Goal: Task Accomplishment & Management: Use online tool/utility

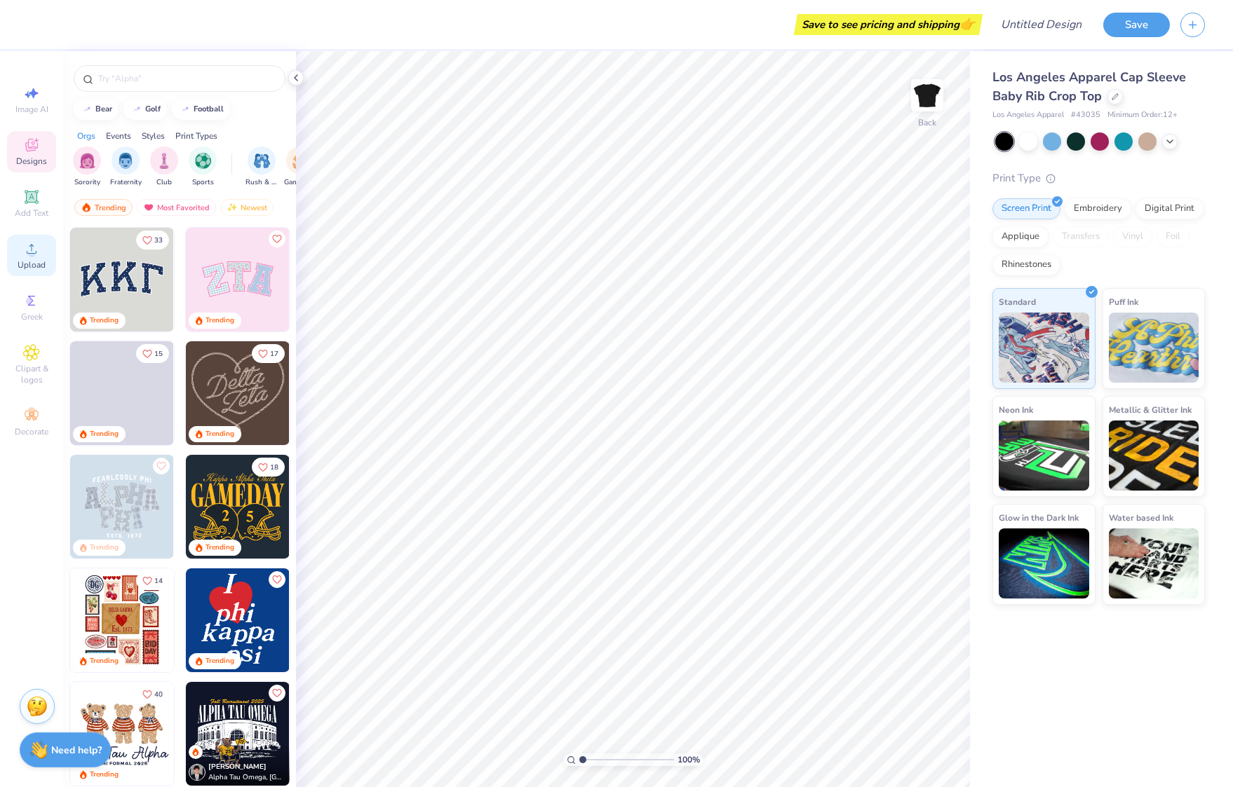
click at [38, 263] on span "Upload" at bounding box center [32, 264] width 28 height 11
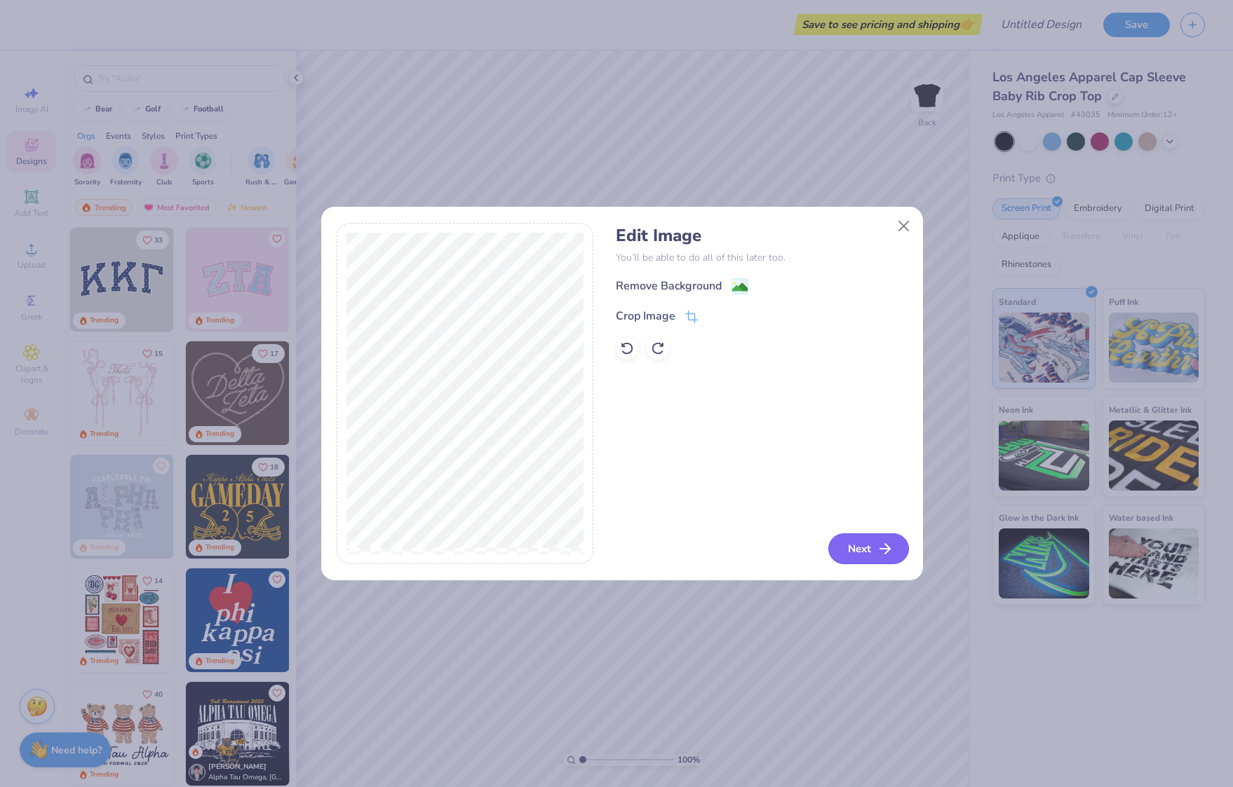
click at [877, 543] on icon "button" at bounding box center [884, 549] width 17 height 17
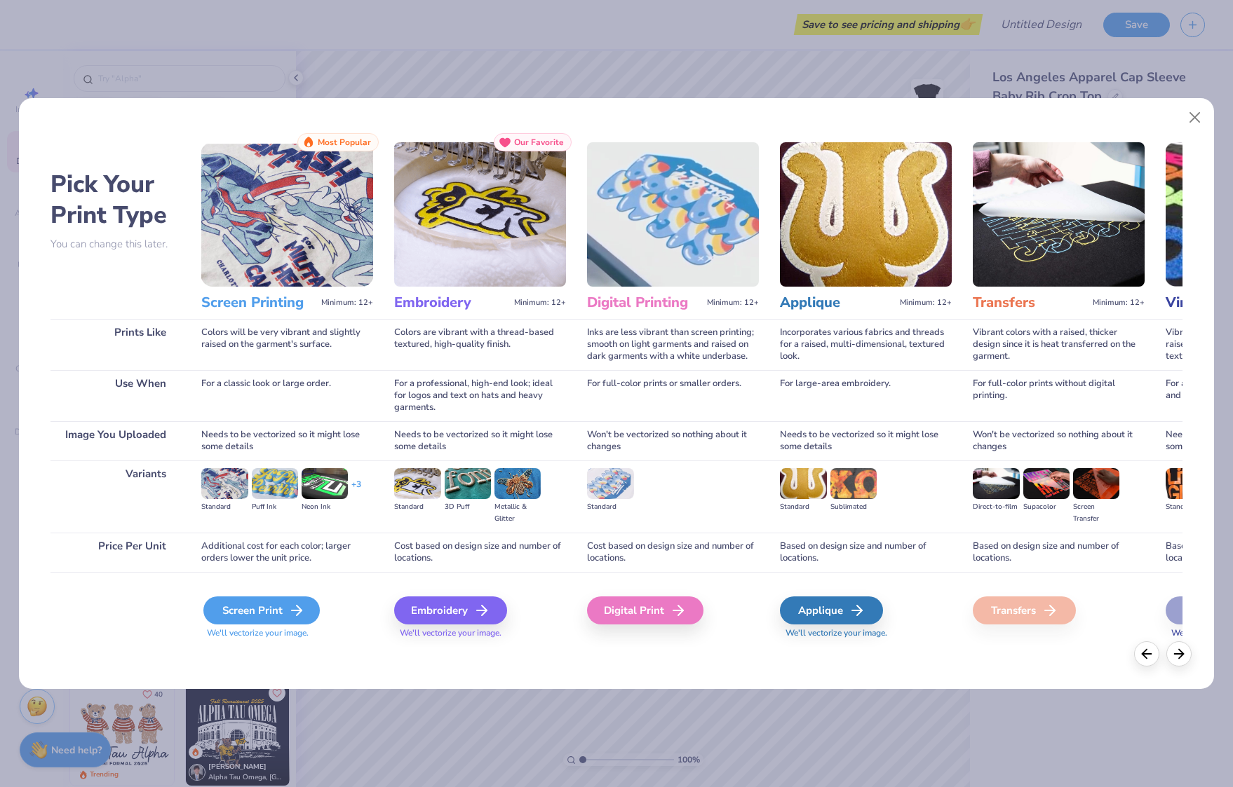
click at [298, 614] on polyline at bounding box center [299, 611] width 5 height 10
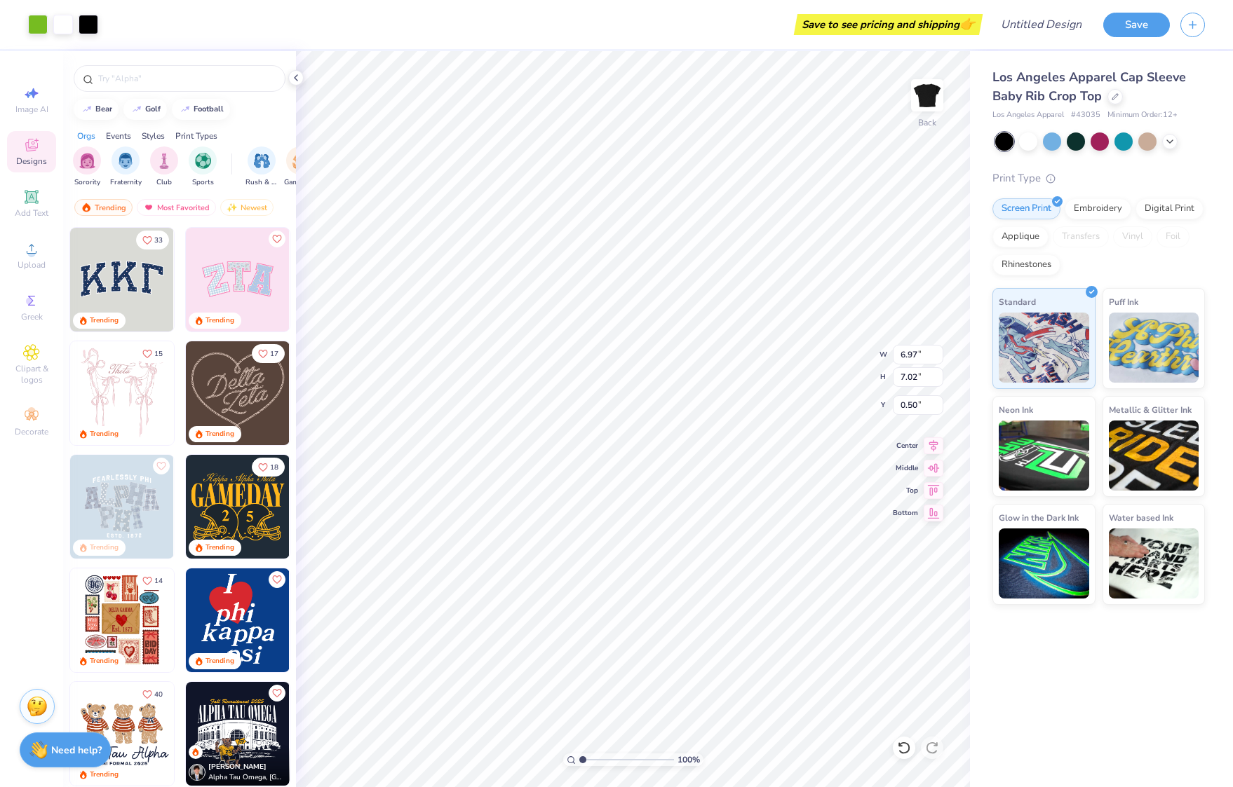
type input "1.46"
click at [1120, 22] on button "Save" at bounding box center [1136, 23] width 67 height 25
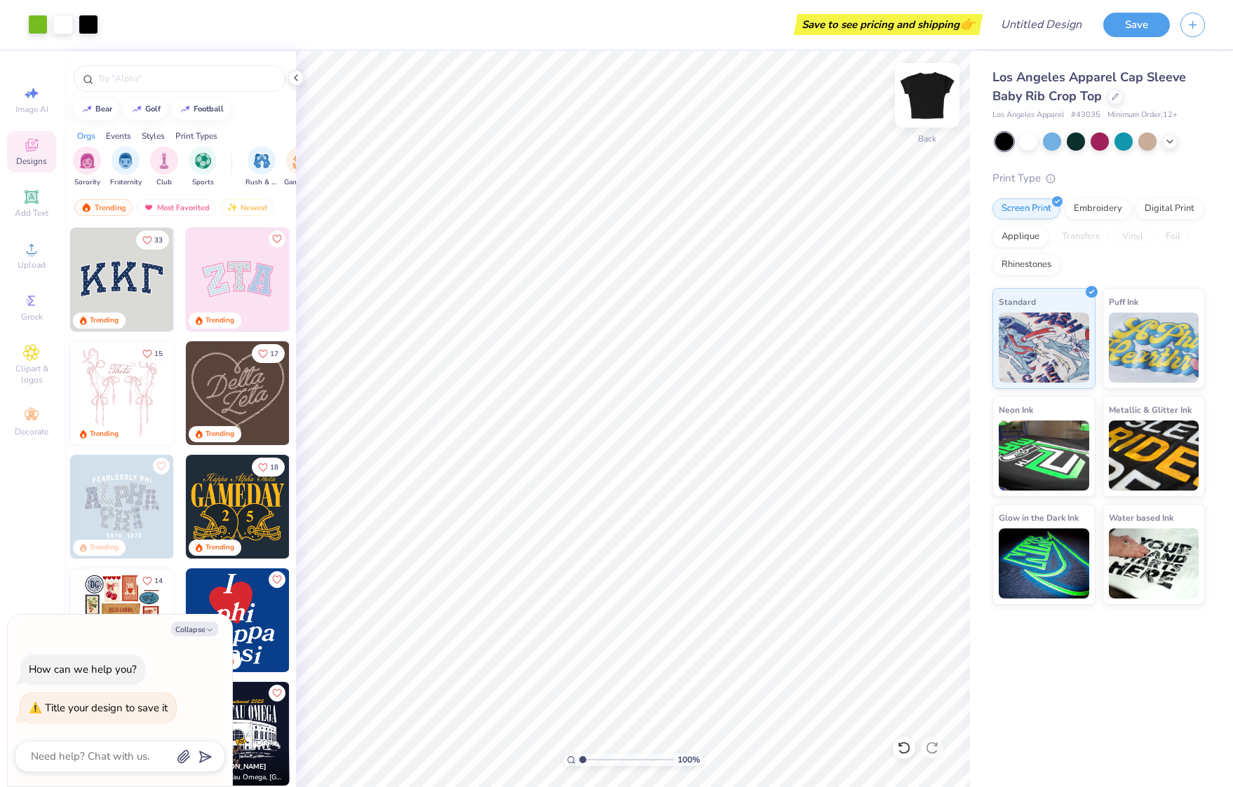
type textarea "W"
type textarea "x"
type textarea "[PERSON_NAME]"
type textarea "x"
type textarea "WUM"
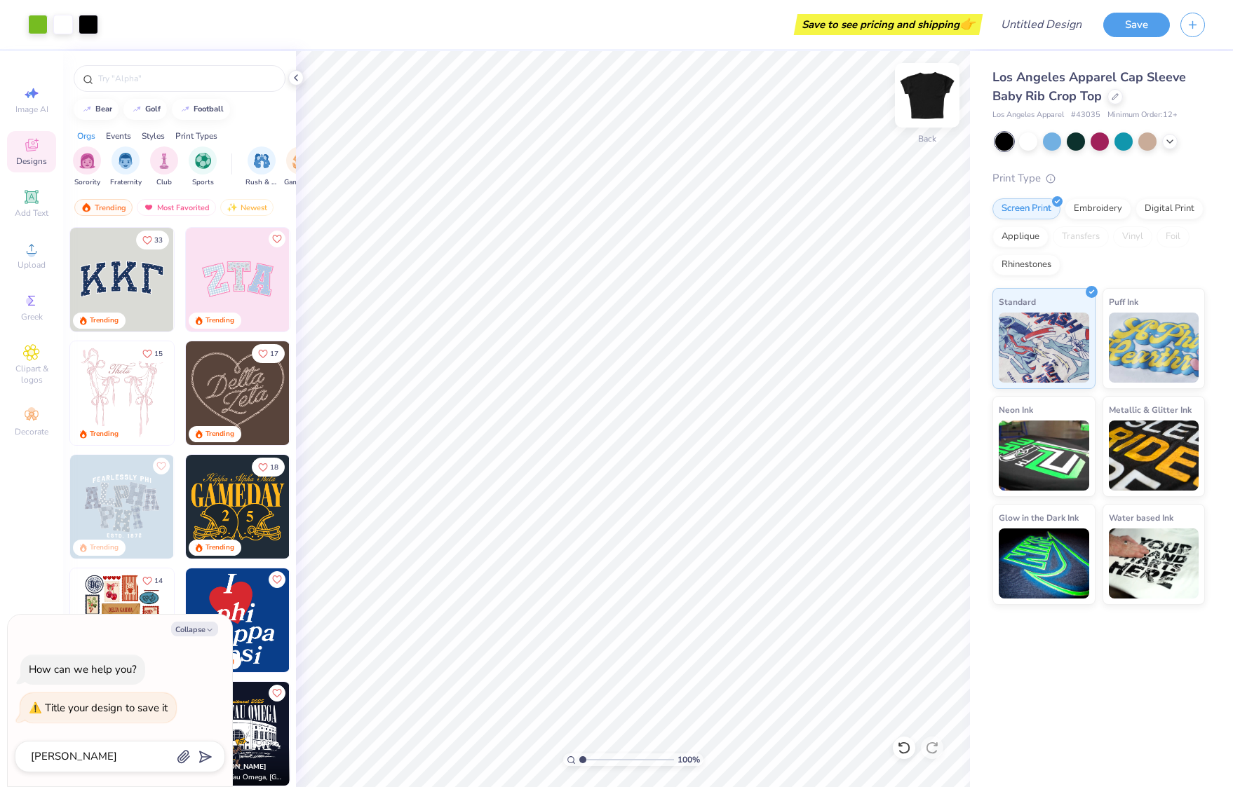
type textarea "x"
type textarea "WUMB"
type textarea "x"
type textarea "WUMBL"
type textarea "x"
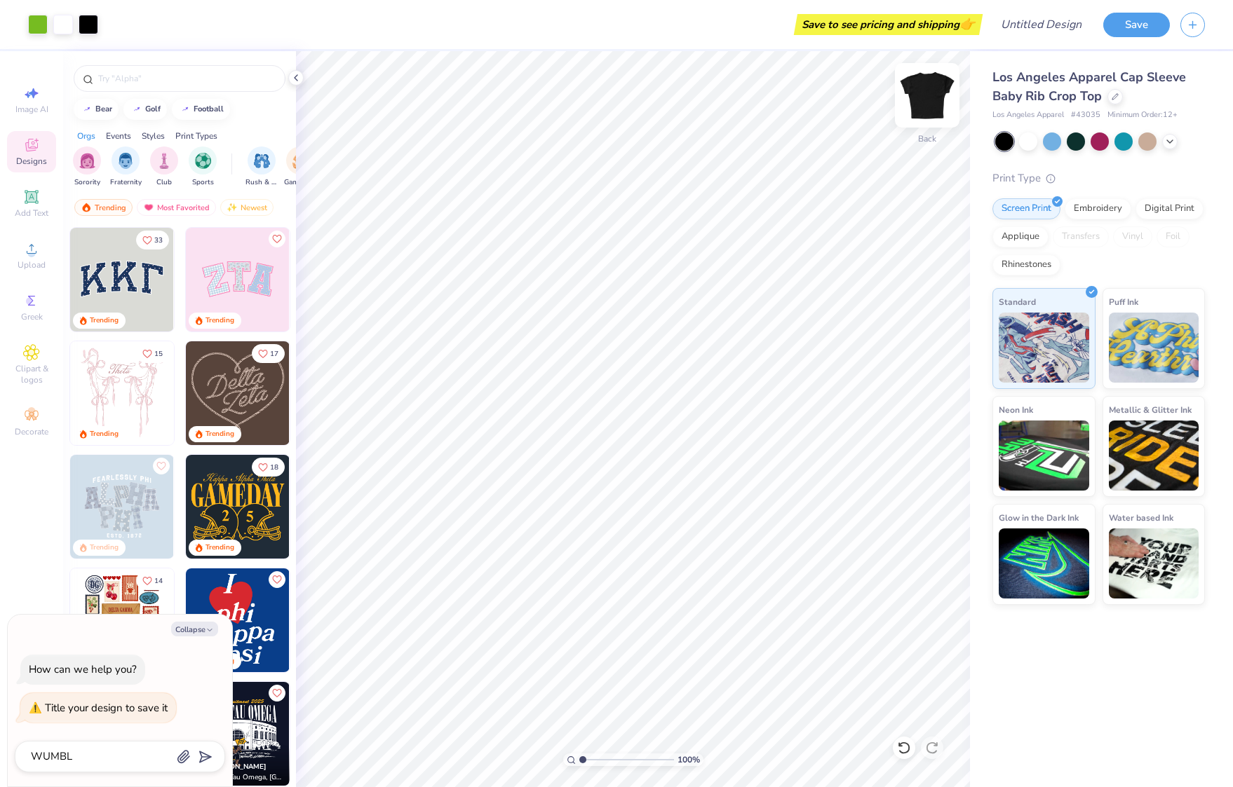
type textarea "WUMBLE"
type textarea "x"
type textarea "WUMBLE"
type textarea "x"
type textarea "WUMBLE S"
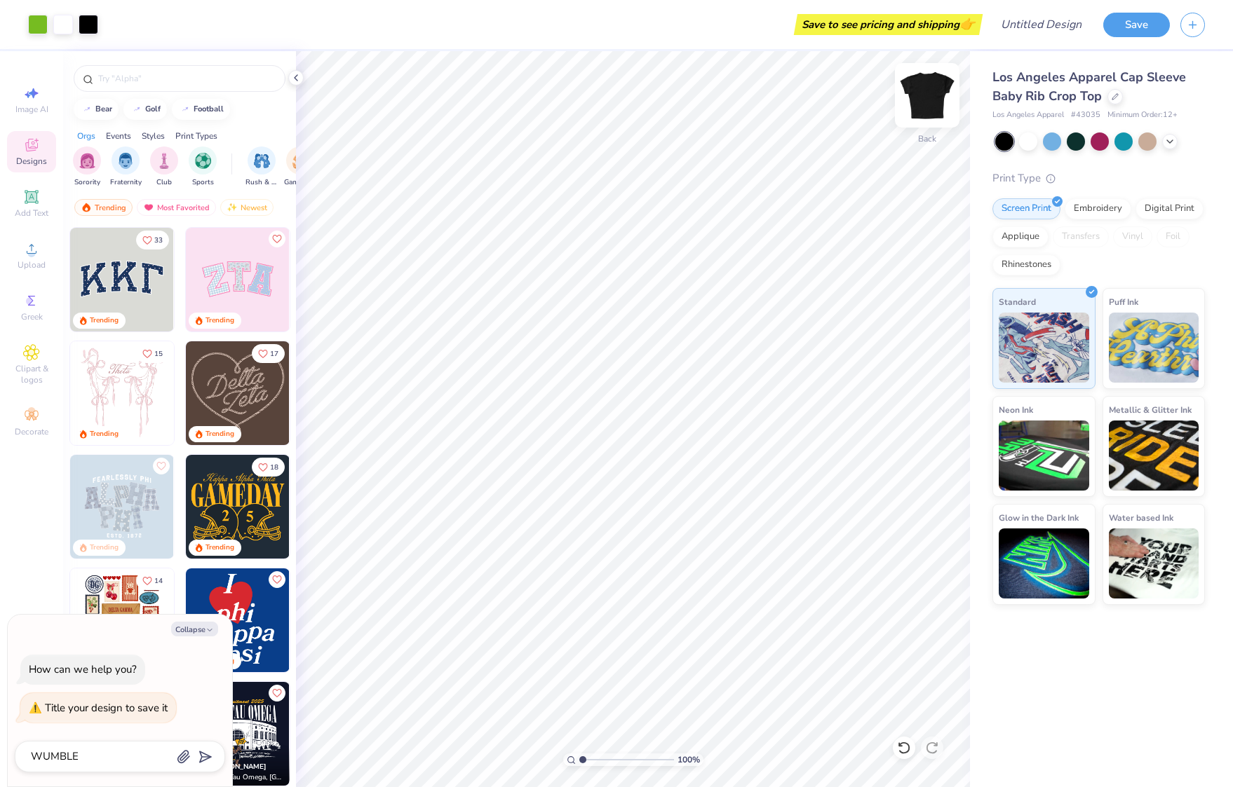
type textarea "x"
type textarea "WUMBLE SI"
type textarea "x"
type textarea "WUMBLE SIR"
type textarea "x"
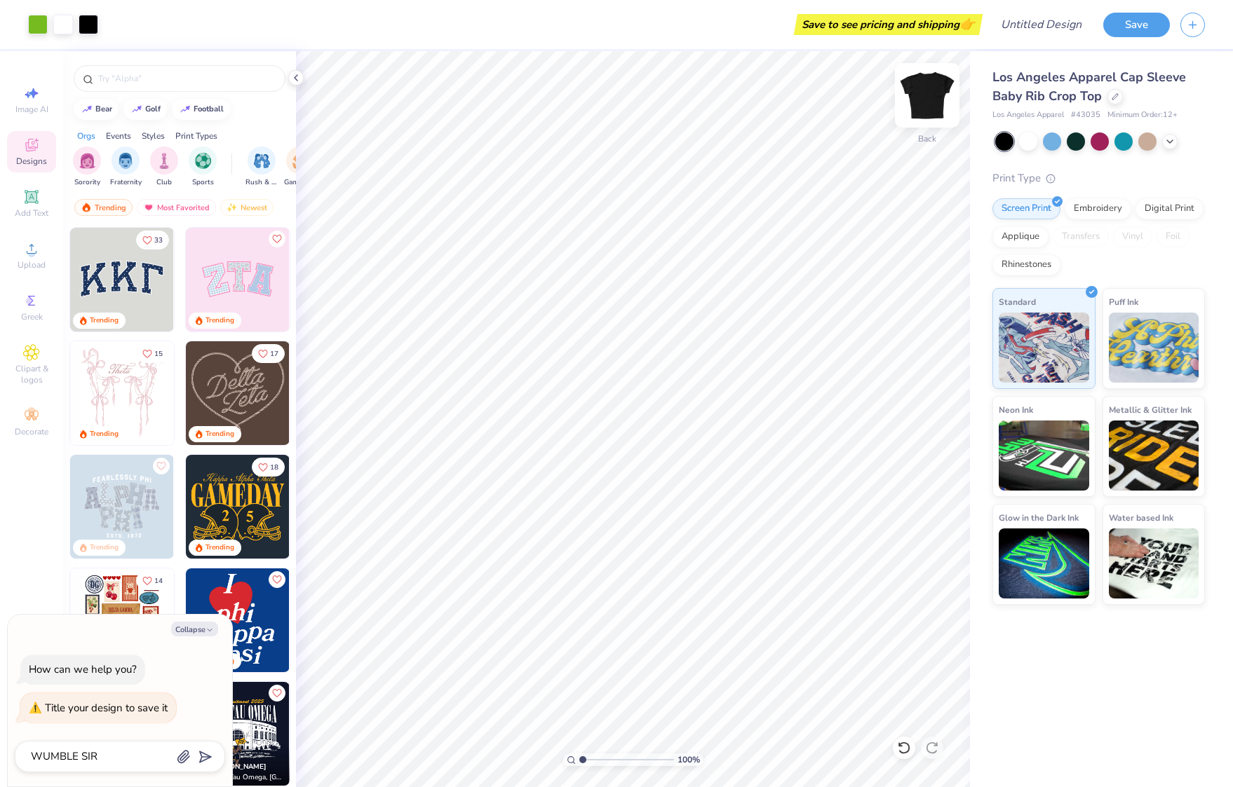
type textarea "WUMBLE SI"
type textarea "x"
type textarea "WUMBLE S"
type textarea "x"
type textarea "WUMBLE SH"
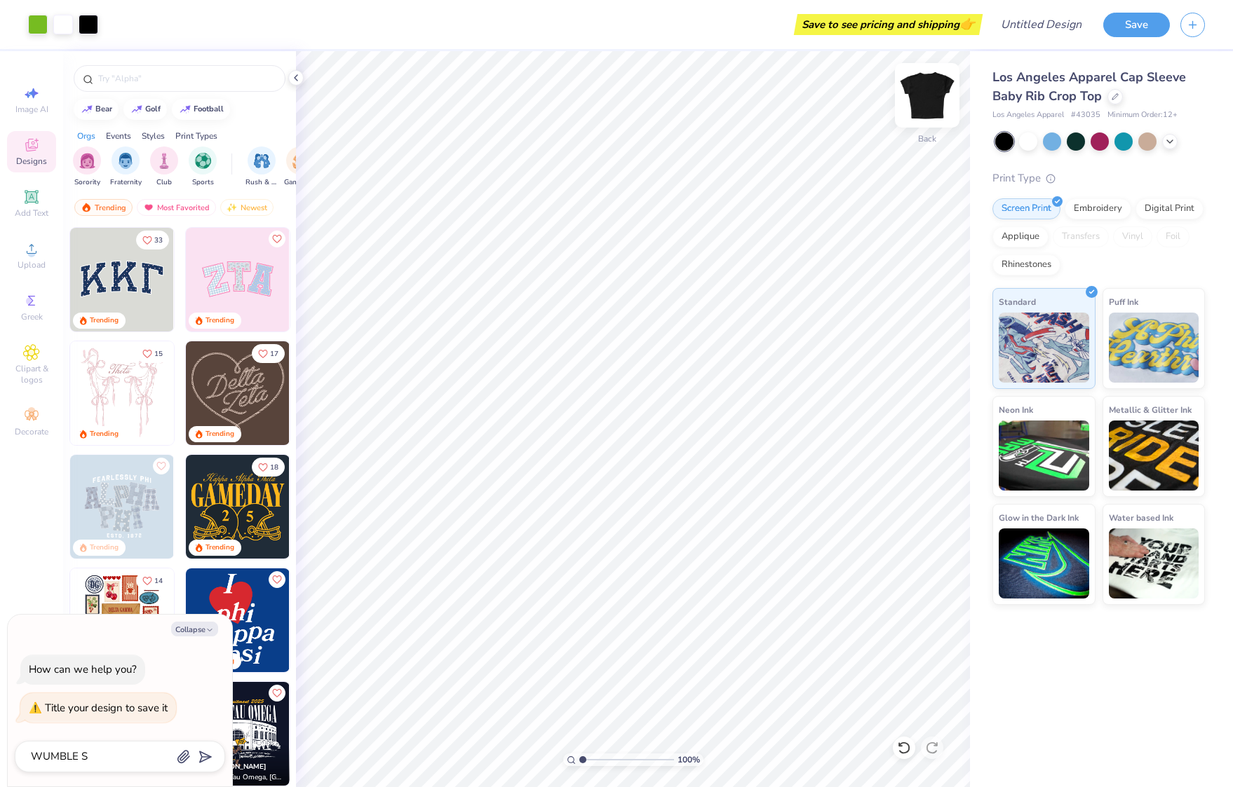
type textarea "x"
type textarea "WUMBLE SHI"
type textarea "x"
type textarea "WUMBLE SHIR"
type textarea "x"
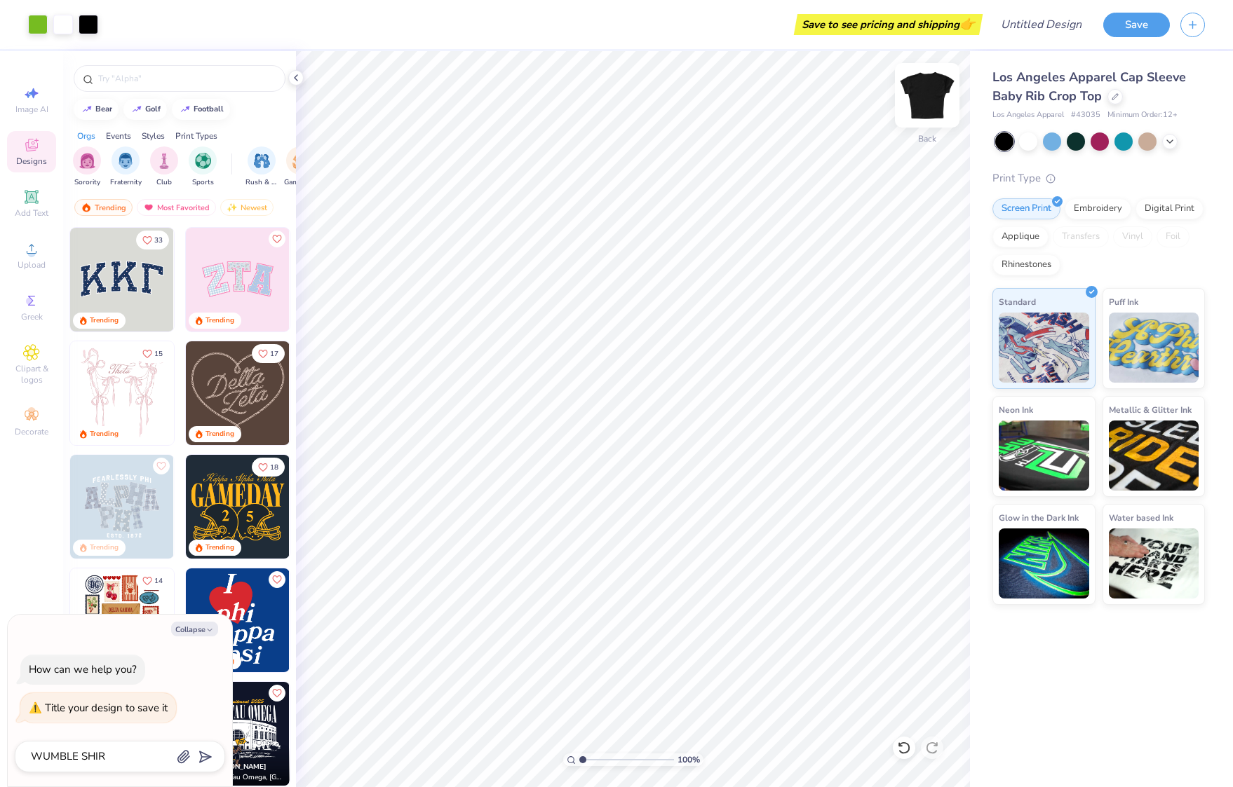
type textarea "WUMBLE SHIRT"
type textarea "x"
type textarea "WUMBLE SHIRT"
type input "WUMBLE SHIRT"
type textarea "x"
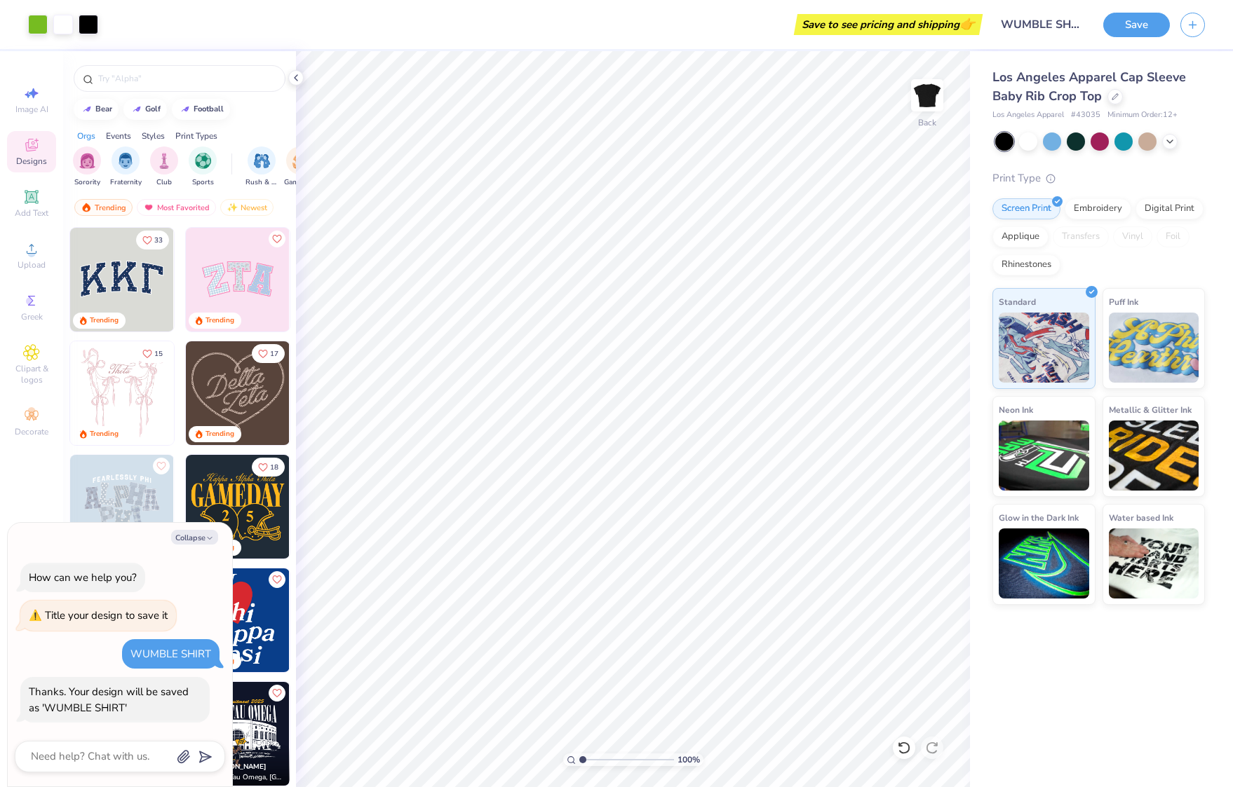
click at [1100, 686] on div "Los Angeles Apparel Cap Sleeve Baby Rib Crop Top Los Angeles Apparel # 43035 Mi…" at bounding box center [1101, 419] width 263 height 736
click at [153, 750] on textarea at bounding box center [100, 756] width 142 height 19
type textarea "w"
type textarea "x"
type textarea "wh"
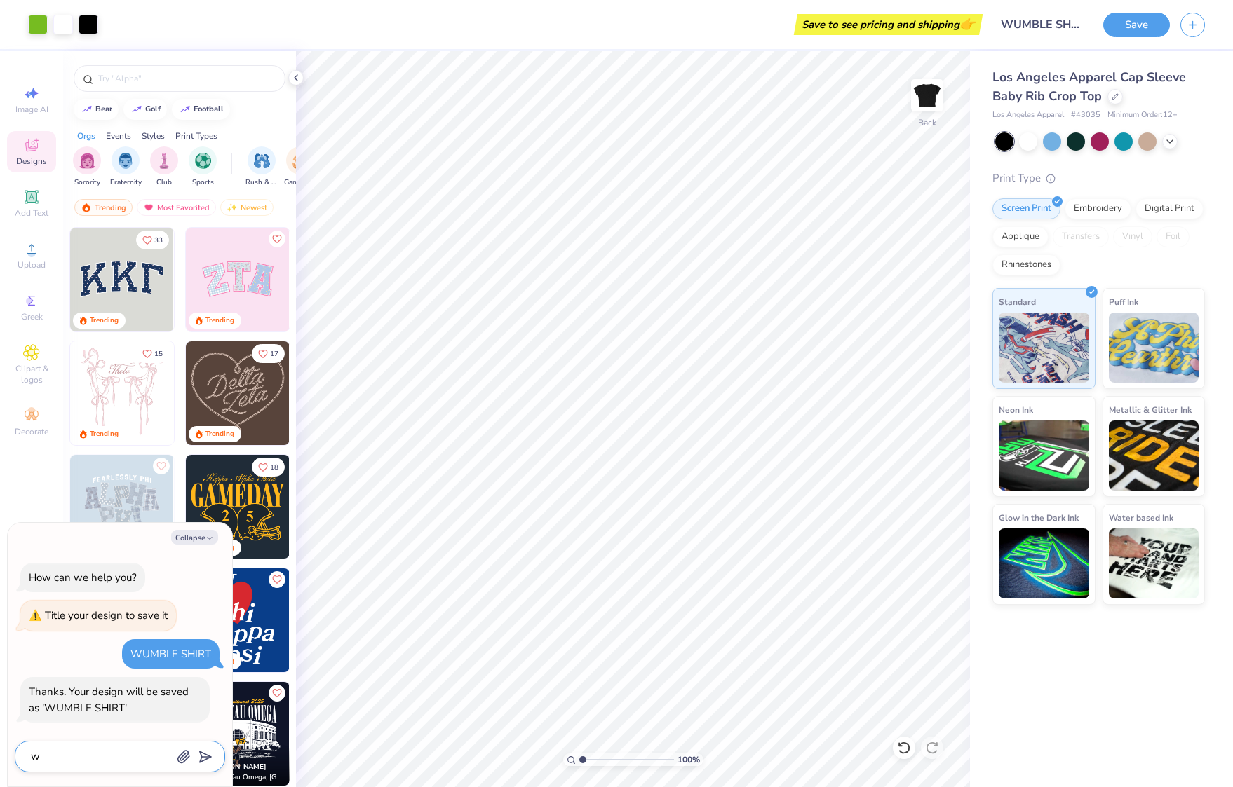
type textarea "x"
type textarea "wha"
type textarea "x"
type textarea "what"
type textarea "x"
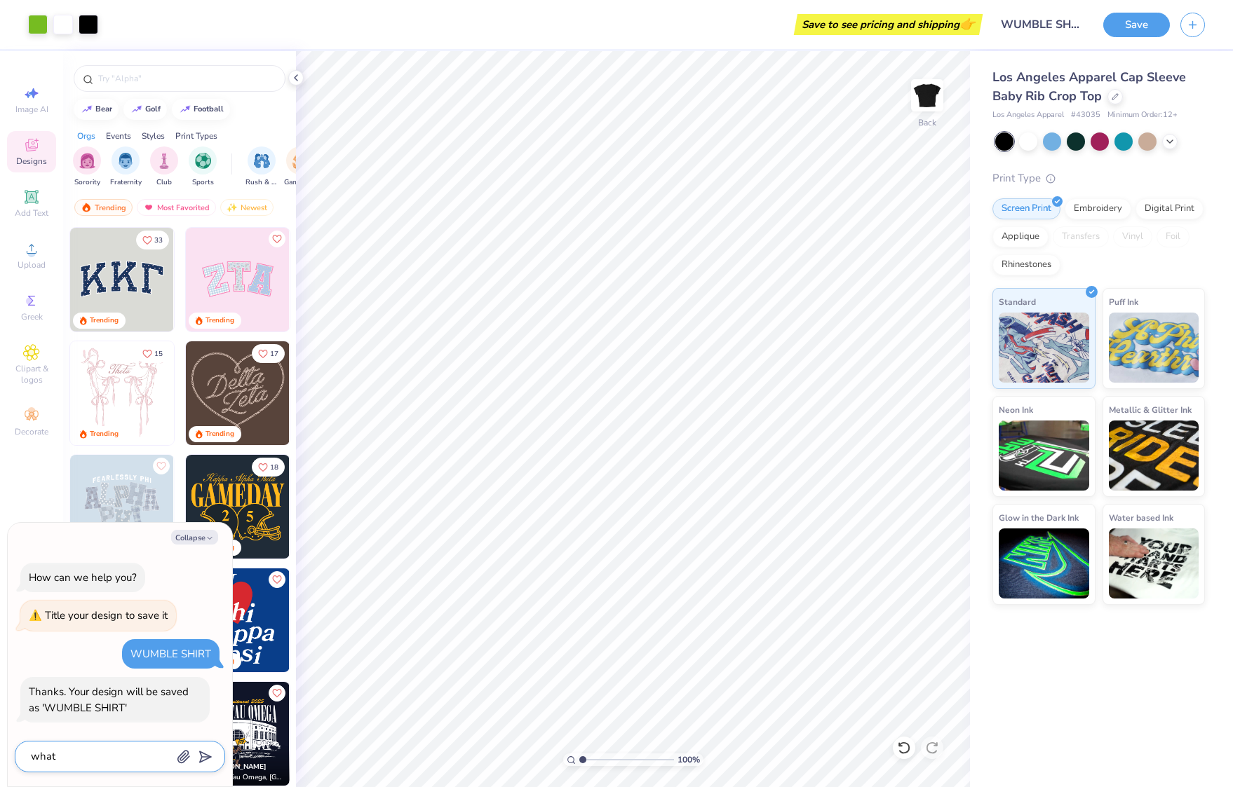
type textarea "whats"
type textarea "x"
type textarea "whats"
type textarea "x"
type textarea "whats t"
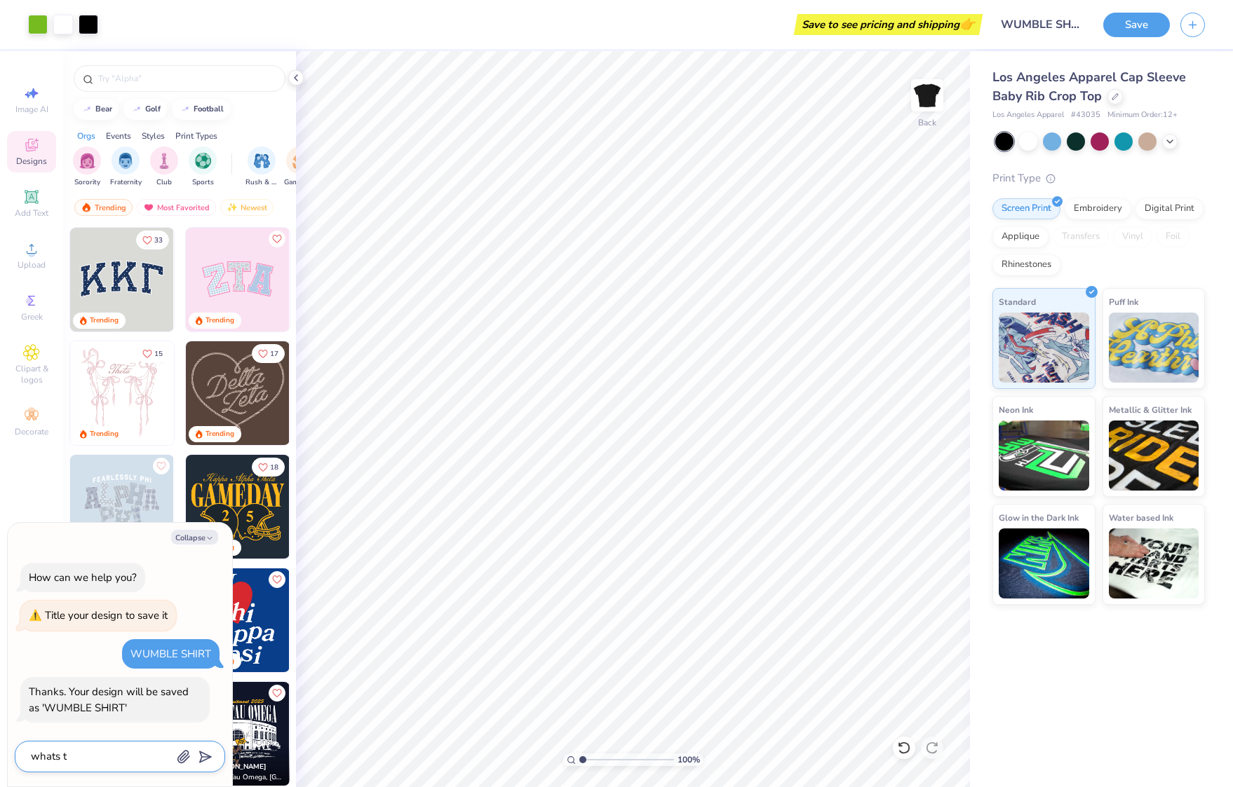
type textarea "x"
type textarea "whats th"
type textarea "x"
type textarea "whats the"
type textarea "x"
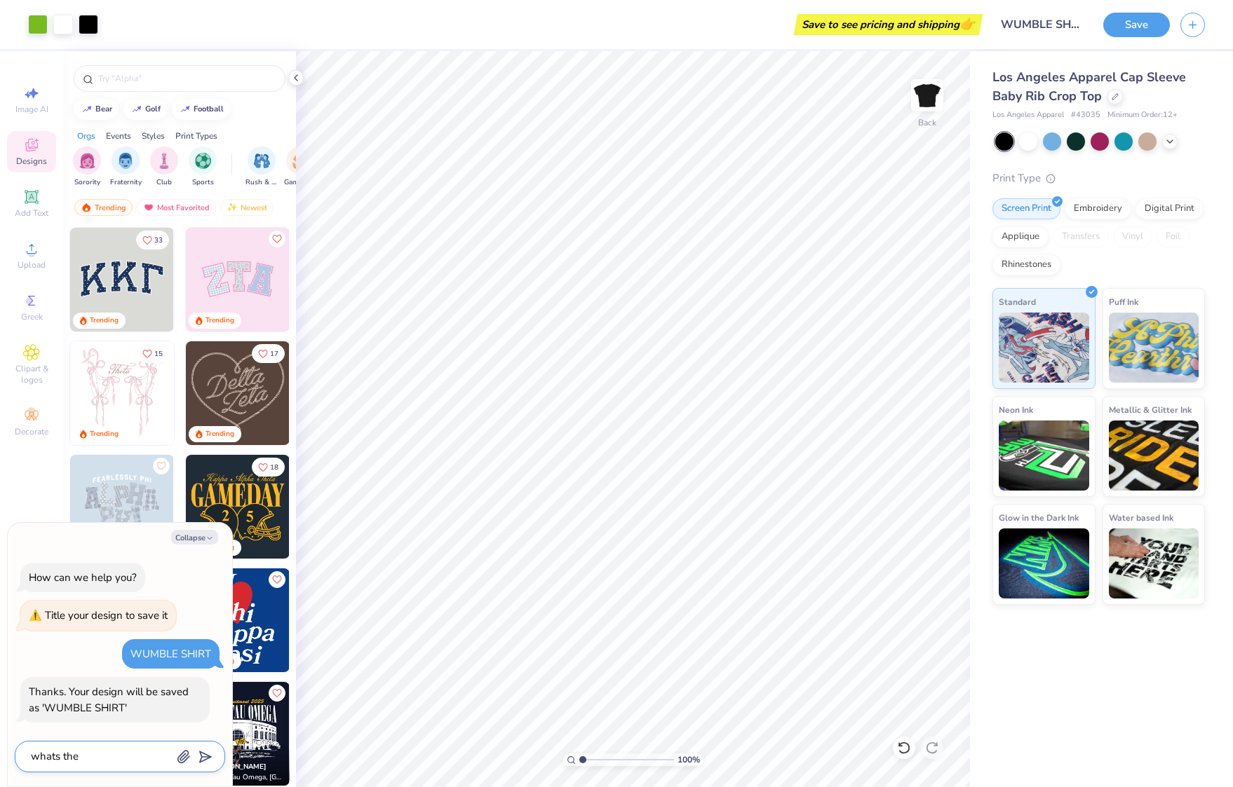
type textarea "whats the"
type textarea "x"
type textarea "whats the p"
type textarea "x"
type textarea "whats the pr"
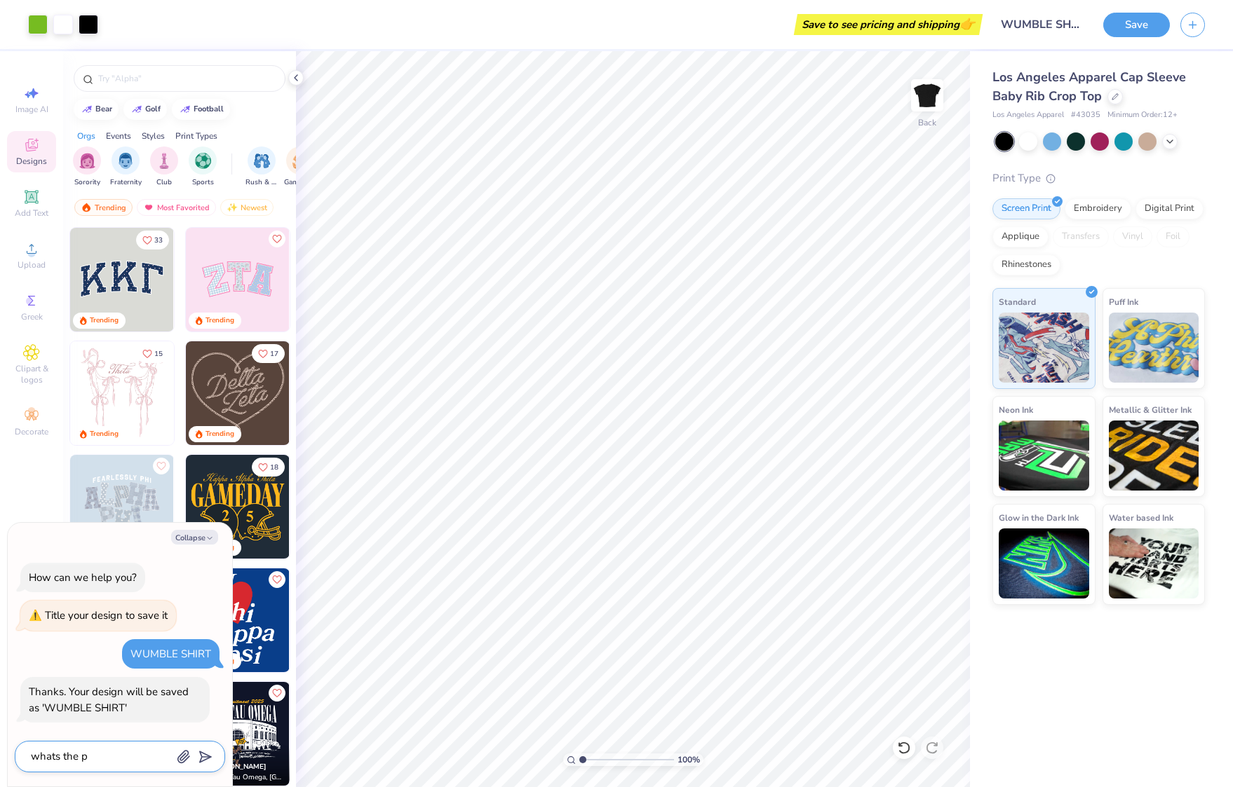
type textarea "x"
type textarea "whats the pri"
type textarea "x"
type textarea "whats the pric"
type textarea "x"
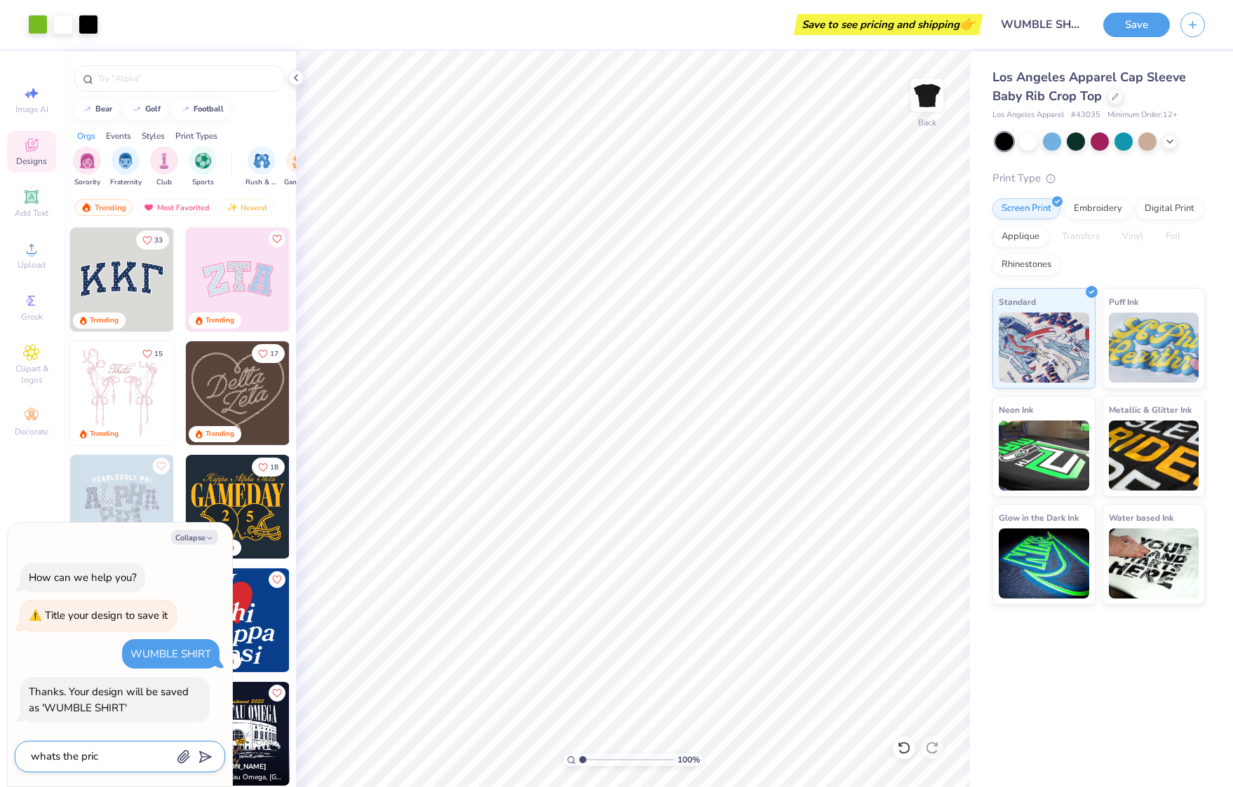
type textarea "whats the price"
type textarea "x"
type textarea "whats the price"
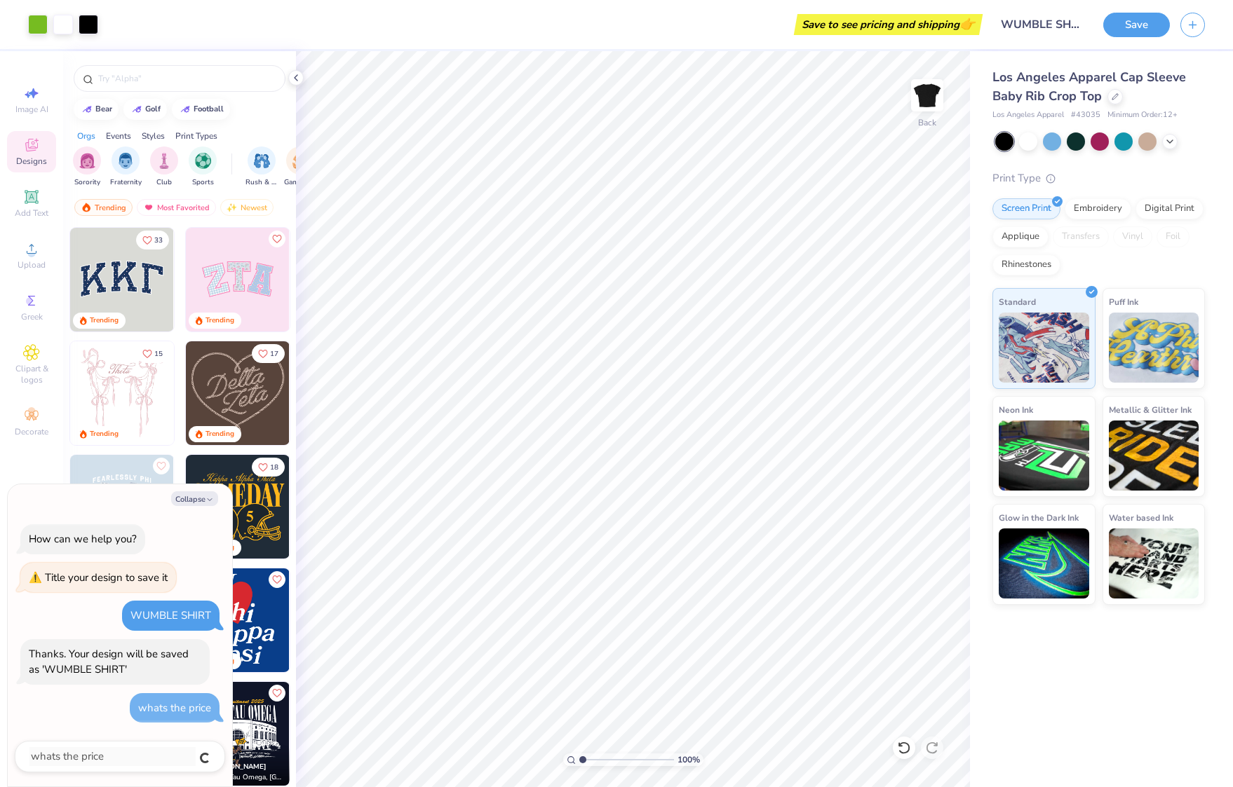
type textarea "x"
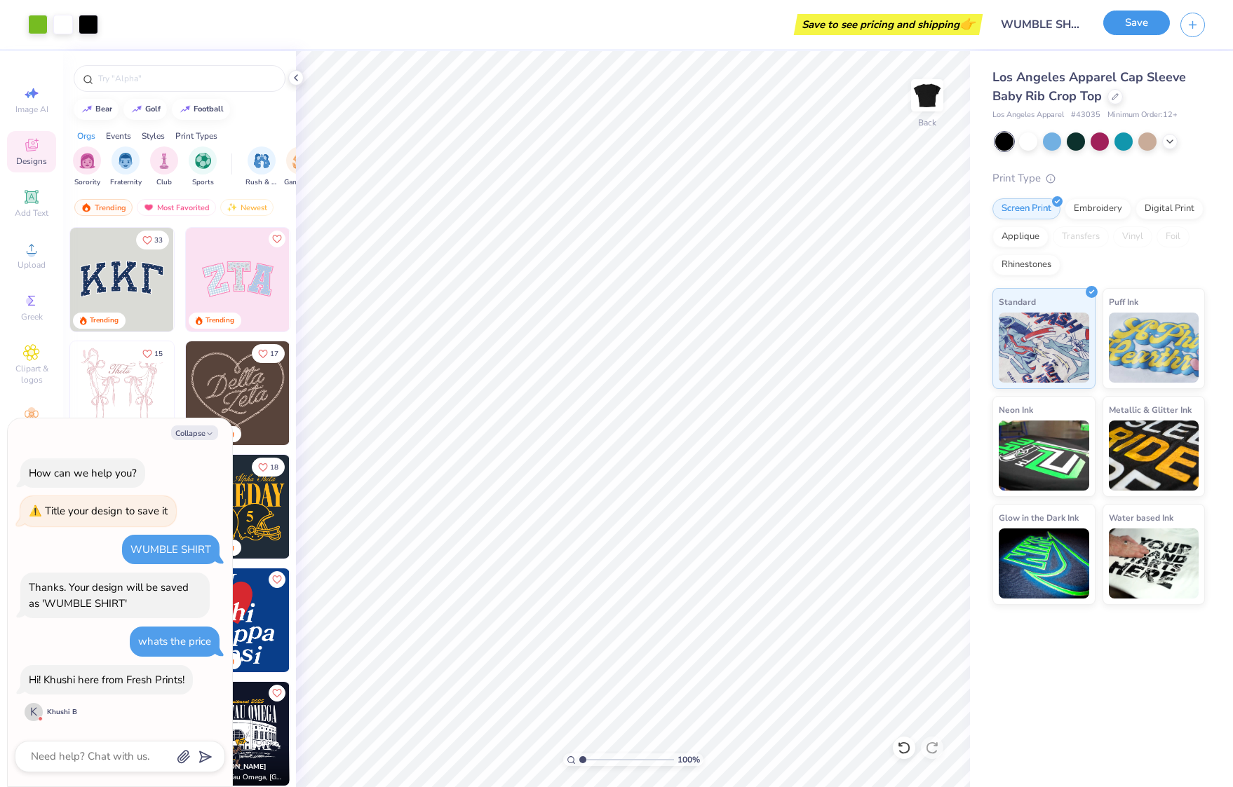
click at [1124, 31] on button "Save" at bounding box center [1136, 23] width 67 height 25
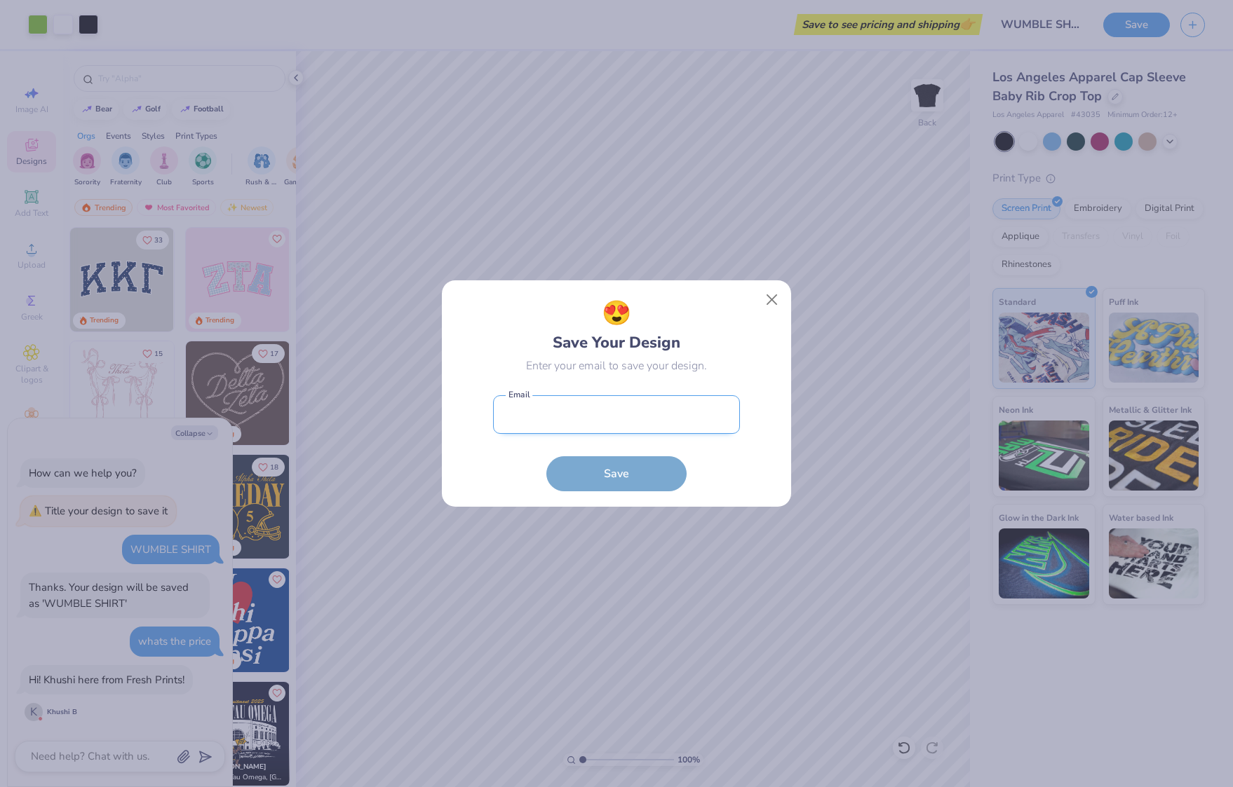
click at [607, 429] on input "email" at bounding box center [616, 414] width 247 height 39
type input "[EMAIL_ADDRESS][DOMAIN_NAME]"
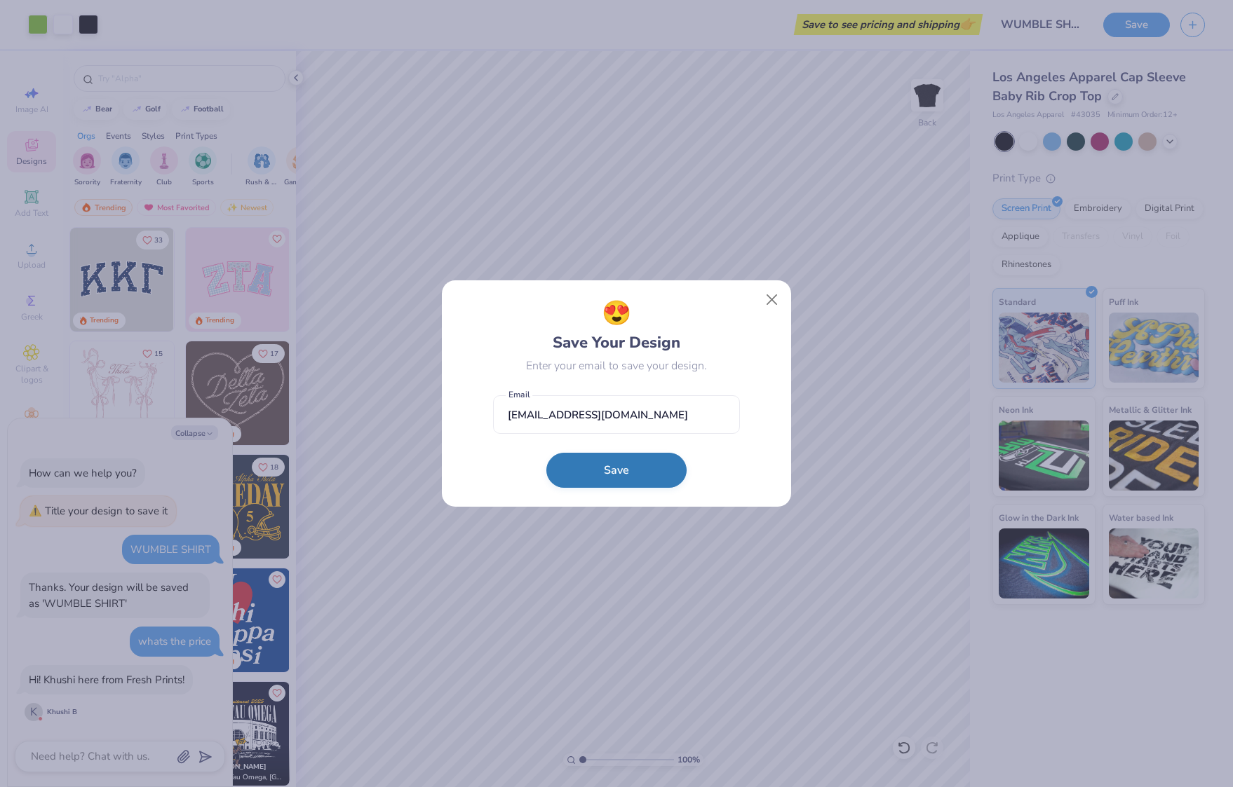
click at [620, 481] on button "Save" at bounding box center [616, 470] width 140 height 35
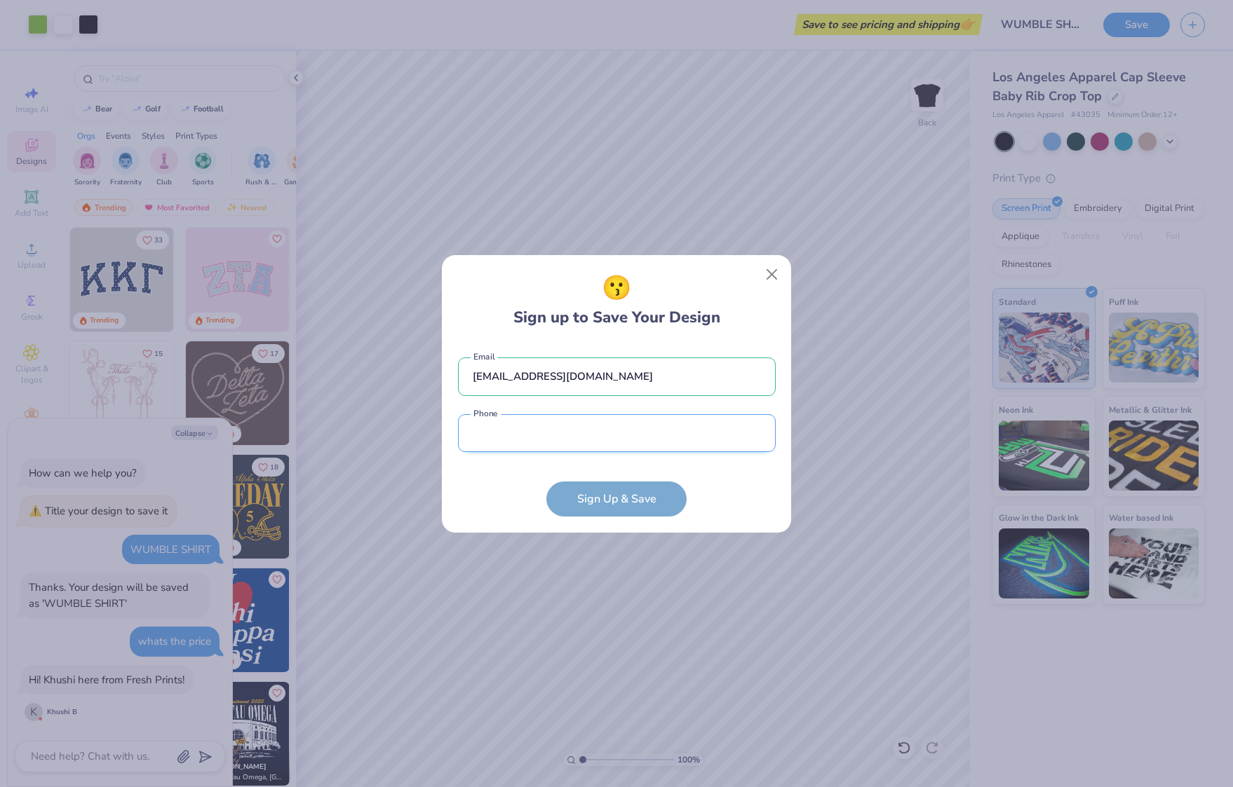
click at [639, 441] on input "tel" at bounding box center [617, 433] width 318 height 39
type input "[PHONE_NUMBER]"
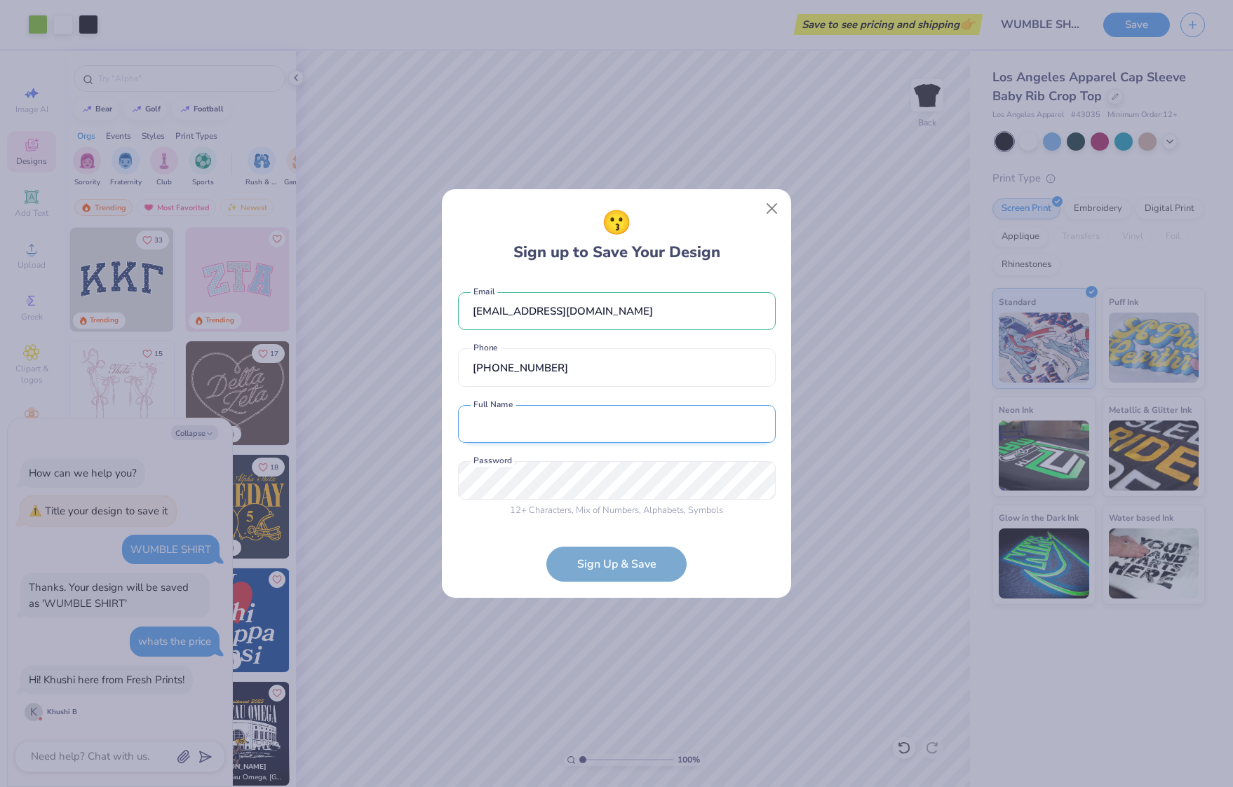
click at [625, 420] on input "text" at bounding box center [617, 424] width 318 height 39
type input "[PERSON_NAME]"
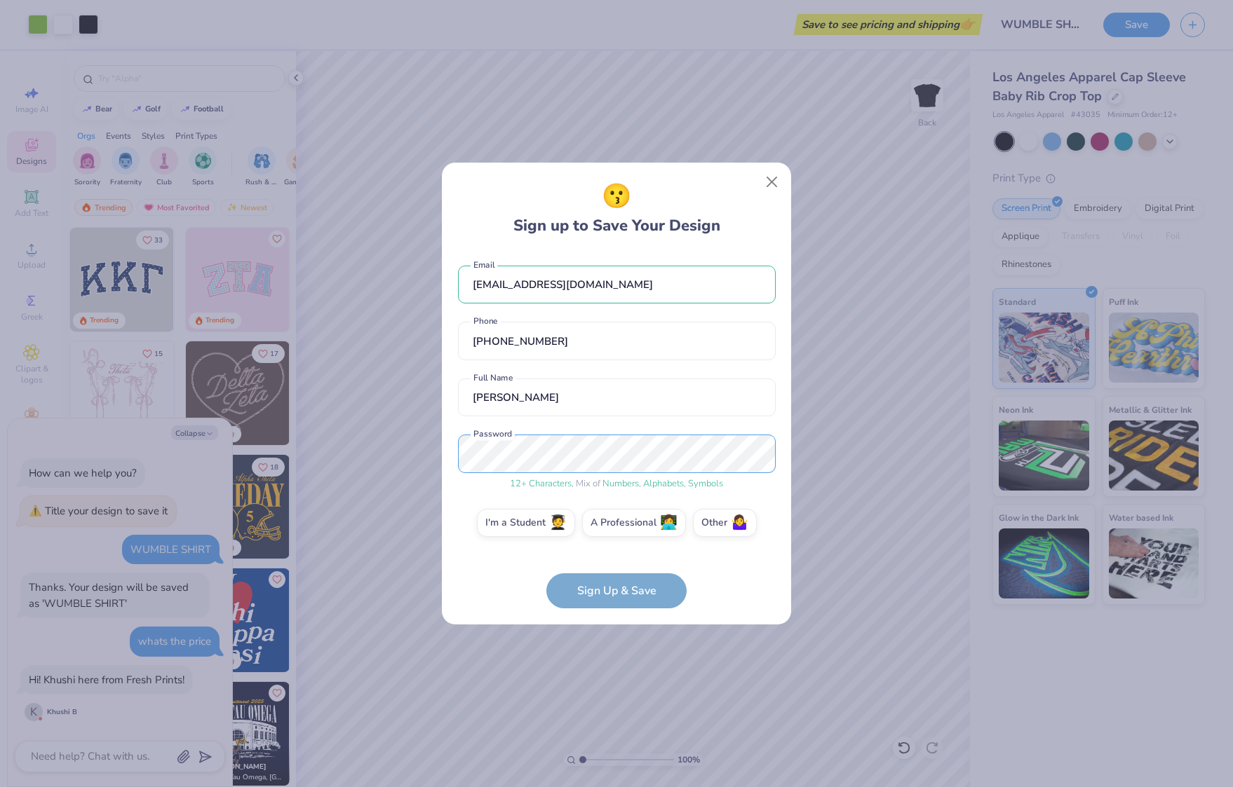
click at [431, 452] on div "😗 Sign up to Save Your Design [EMAIL_ADDRESS][DOMAIN_NAME] Email [PHONE_NUMBER]…" at bounding box center [616, 393] width 1233 height 787
click at [717, 520] on label "Other 🤷‍♀️" at bounding box center [725, 521] width 64 height 28
click at [621, 522] on input "Other 🤷‍♀️" at bounding box center [616, 526] width 9 height 9
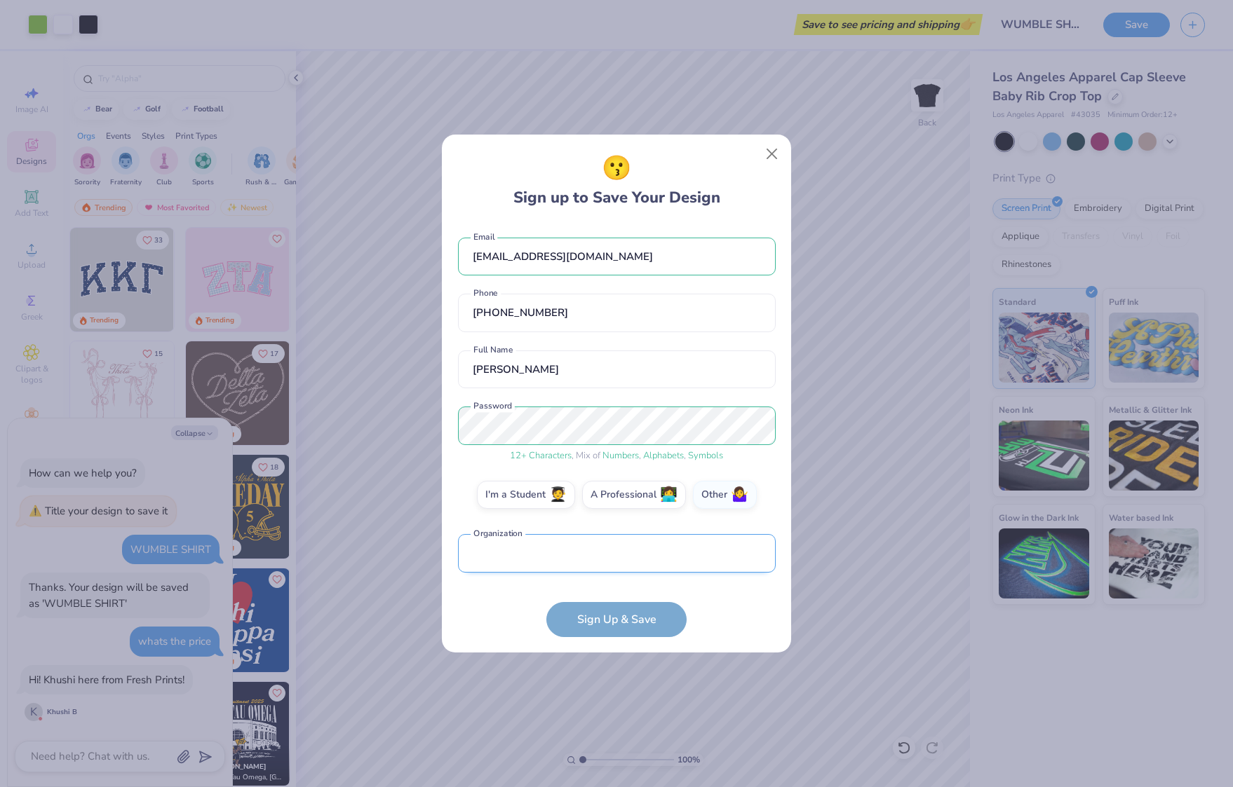
click at [581, 546] on input "text" at bounding box center [617, 553] width 318 height 39
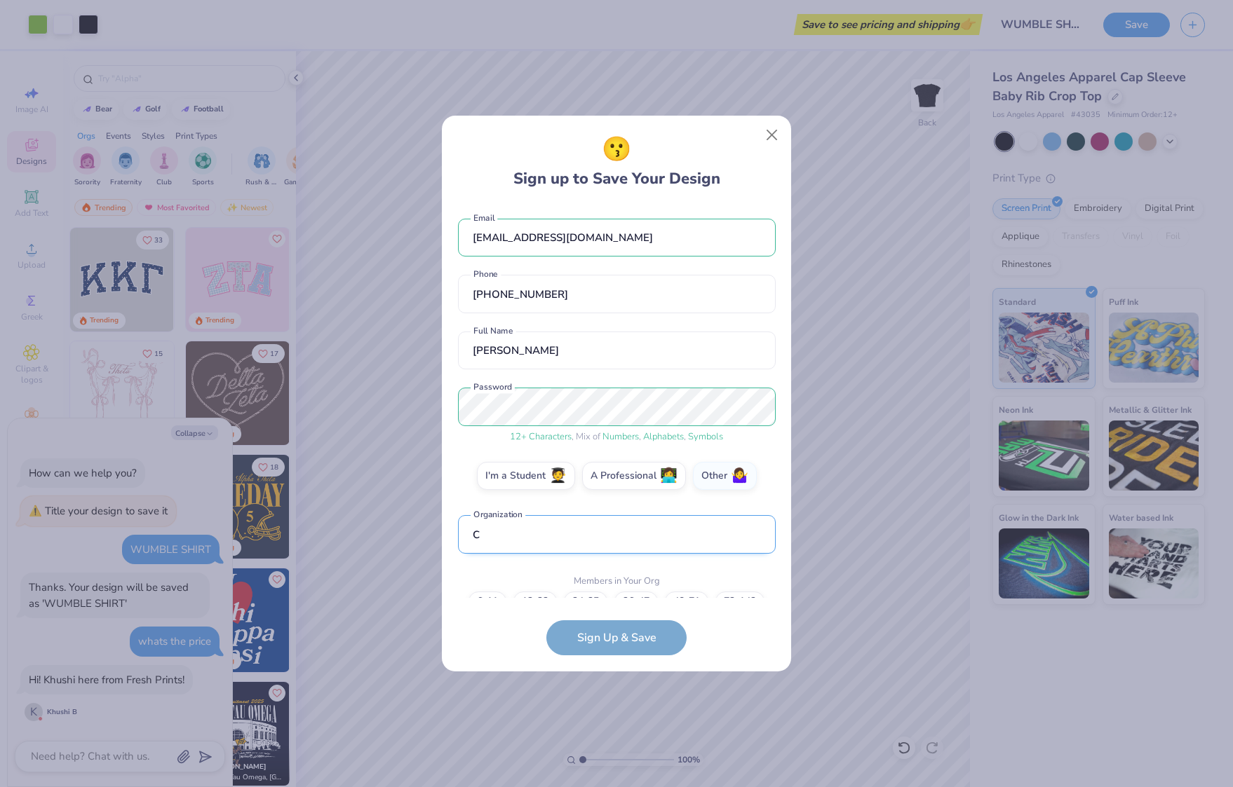
scroll to position [47, 0]
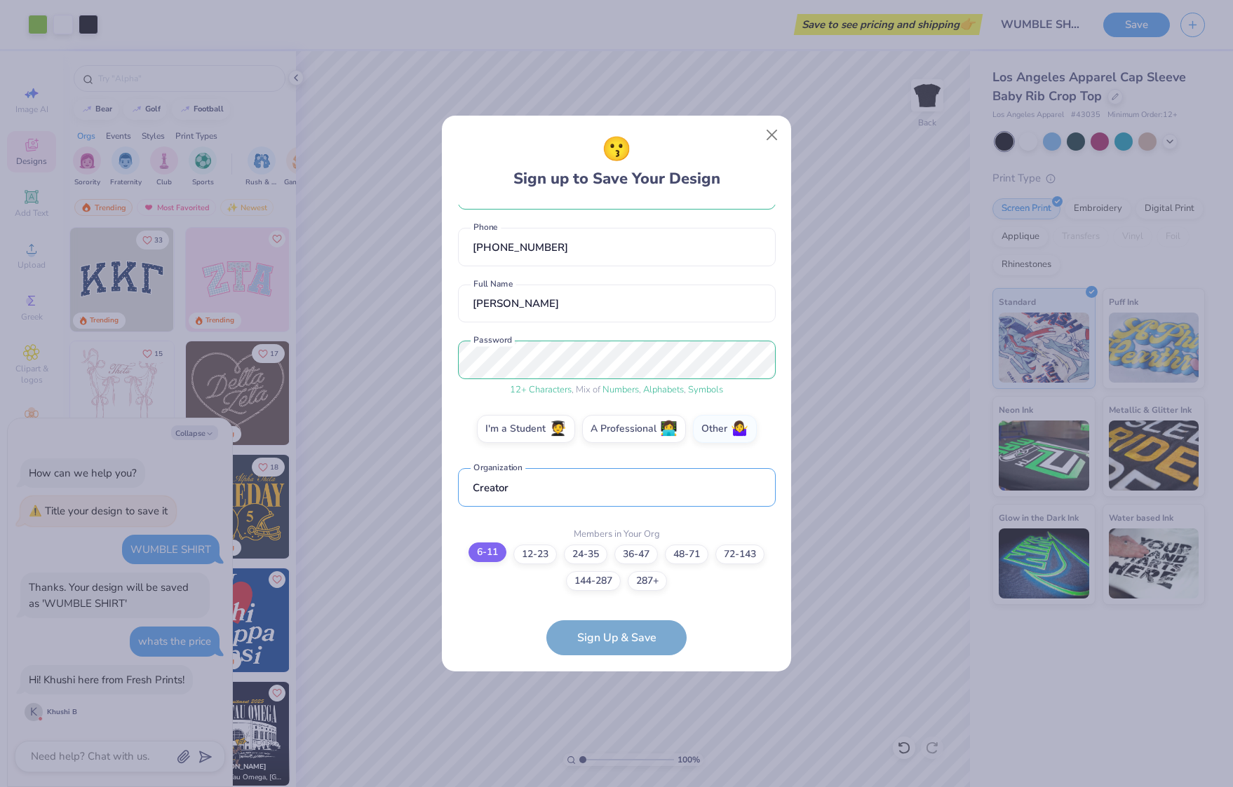
type input "Creator"
click at [478, 553] on label "6-11" at bounding box center [487, 553] width 38 height 20
click at [612, 611] on input "6-11" at bounding box center [616, 615] width 9 height 9
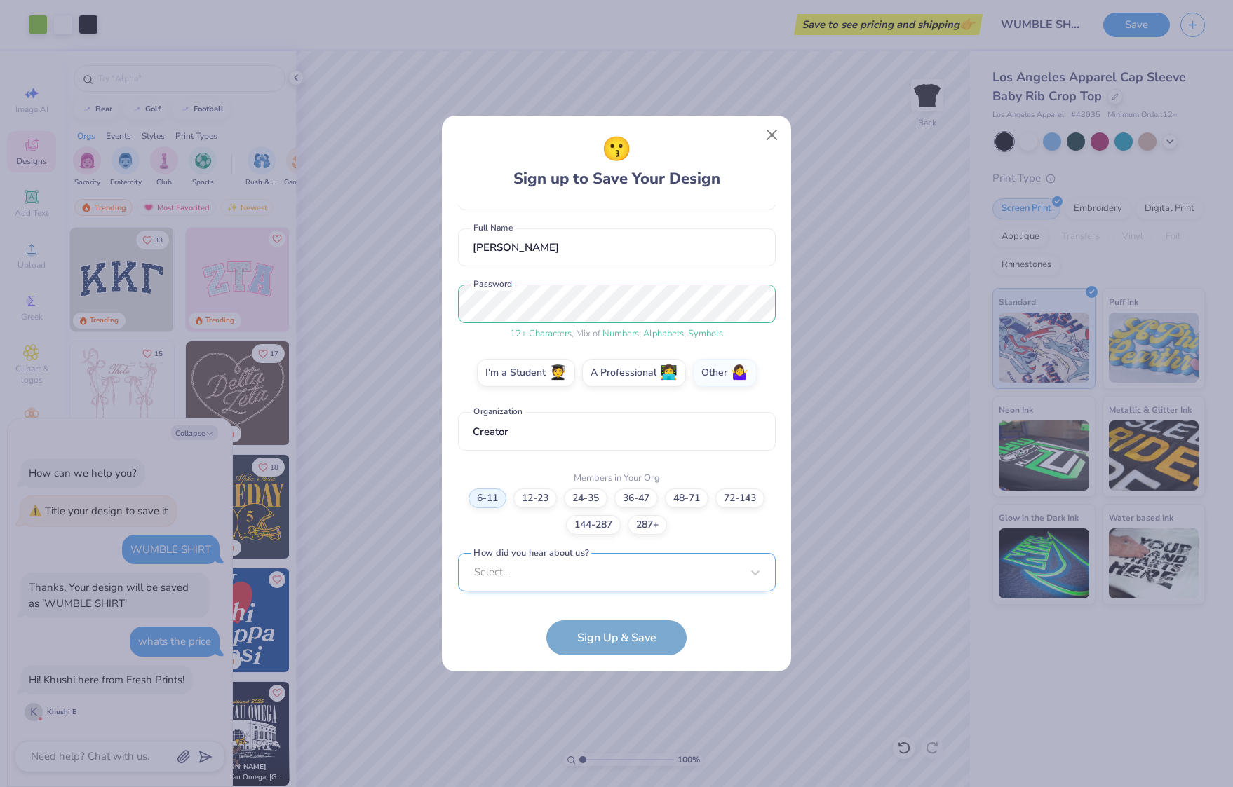
click at [591, 583] on div "Select..." at bounding box center [617, 572] width 318 height 39
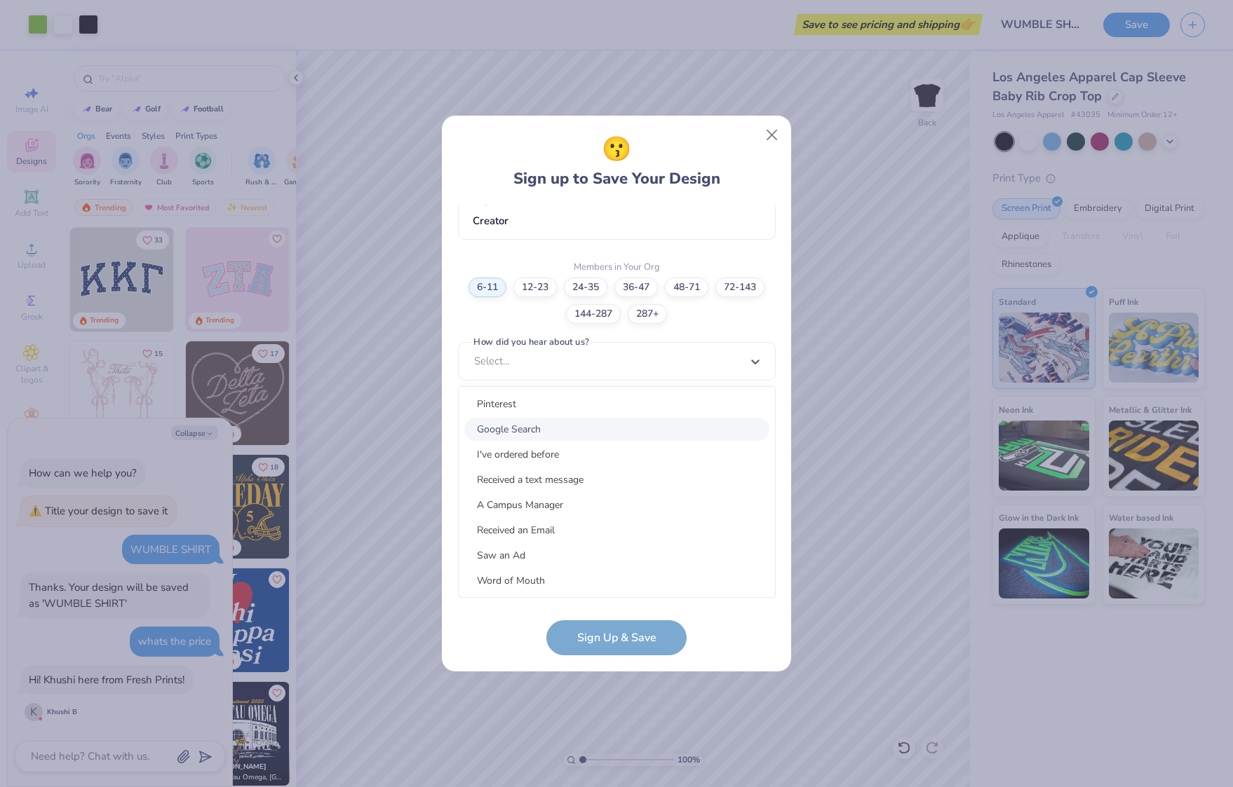
click at [569, 432] on div "Google Search" at bounding box center [616, 429] width 305 height 23
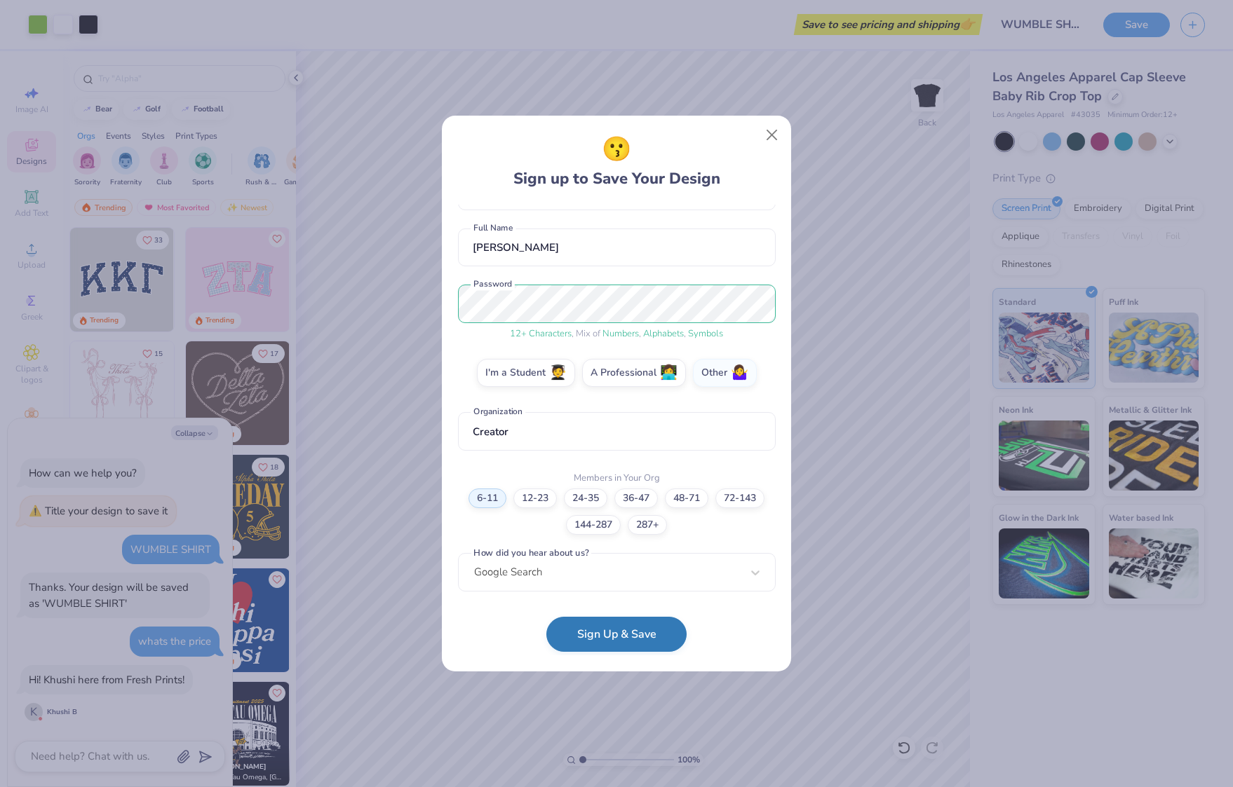
click at [628, 629] on button "Sign Up & Save" at bounding box center [616, 634] width 140 height 35
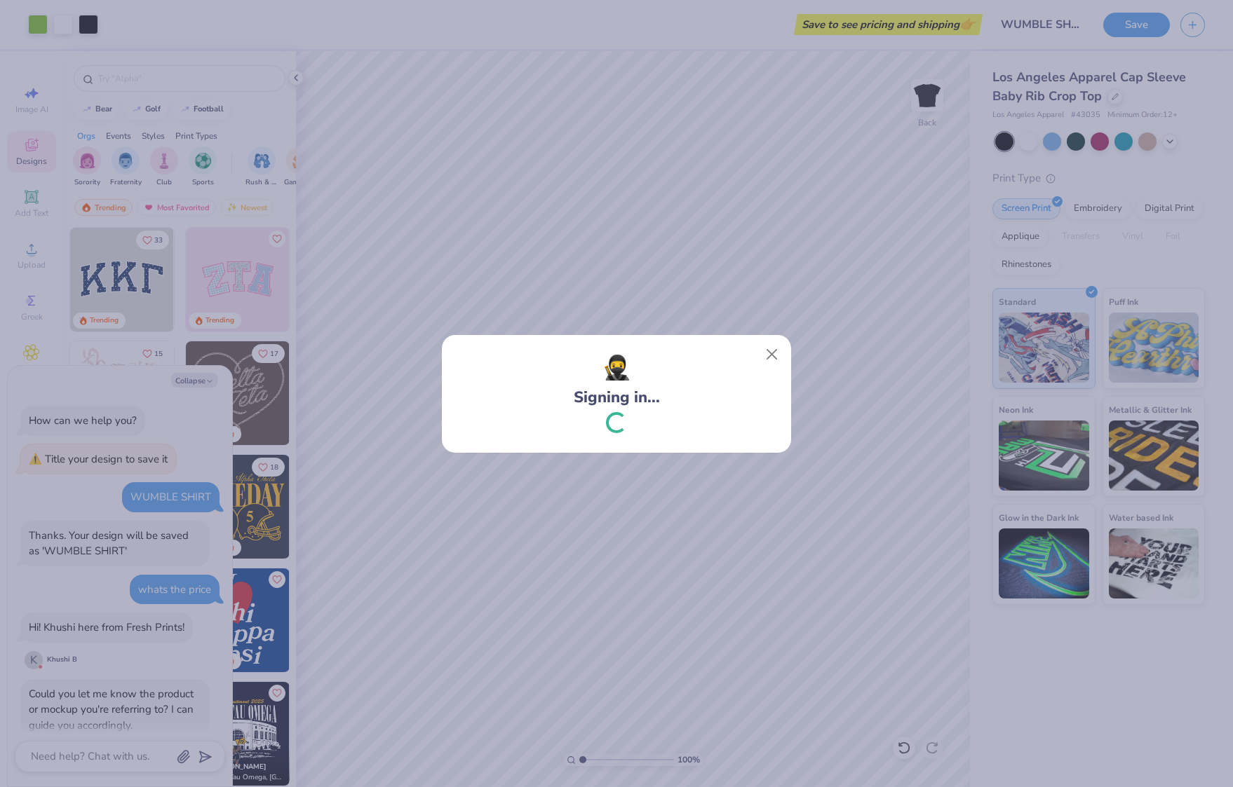
scroll to position [46, 0]
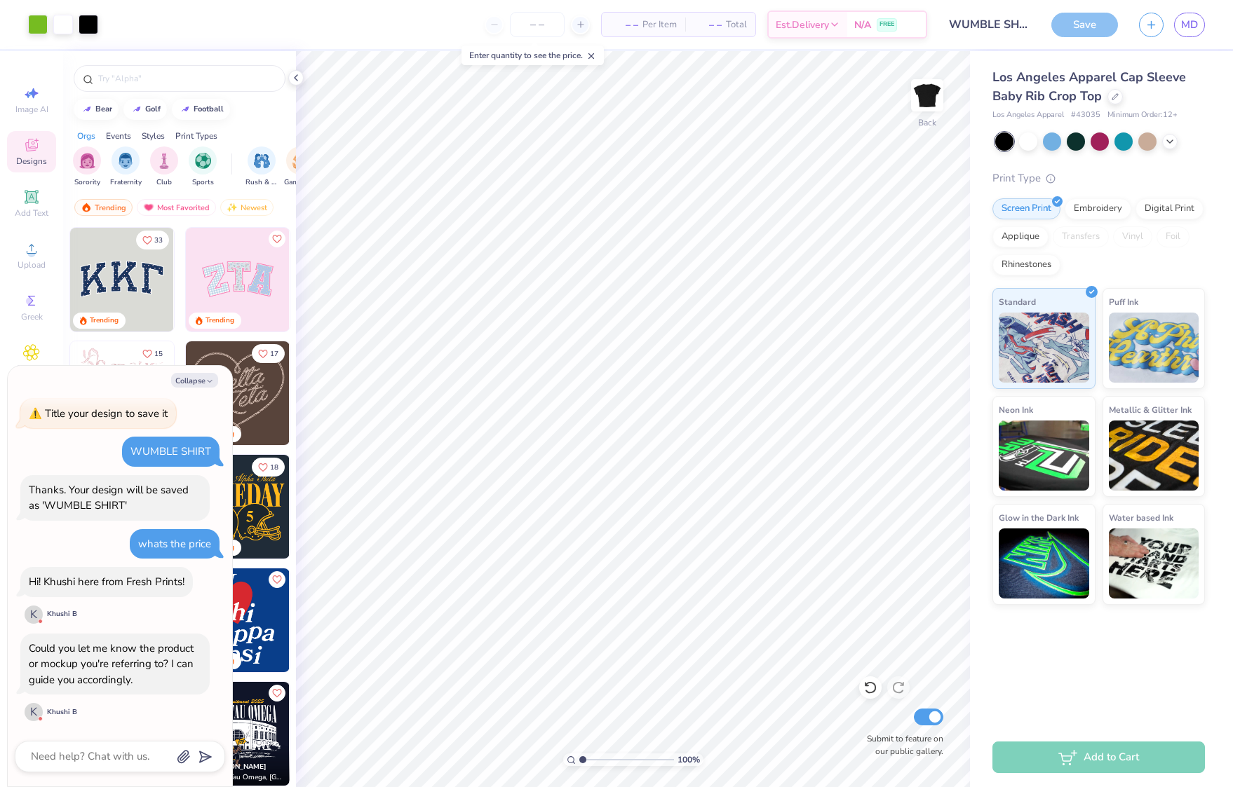
type textarea "x"
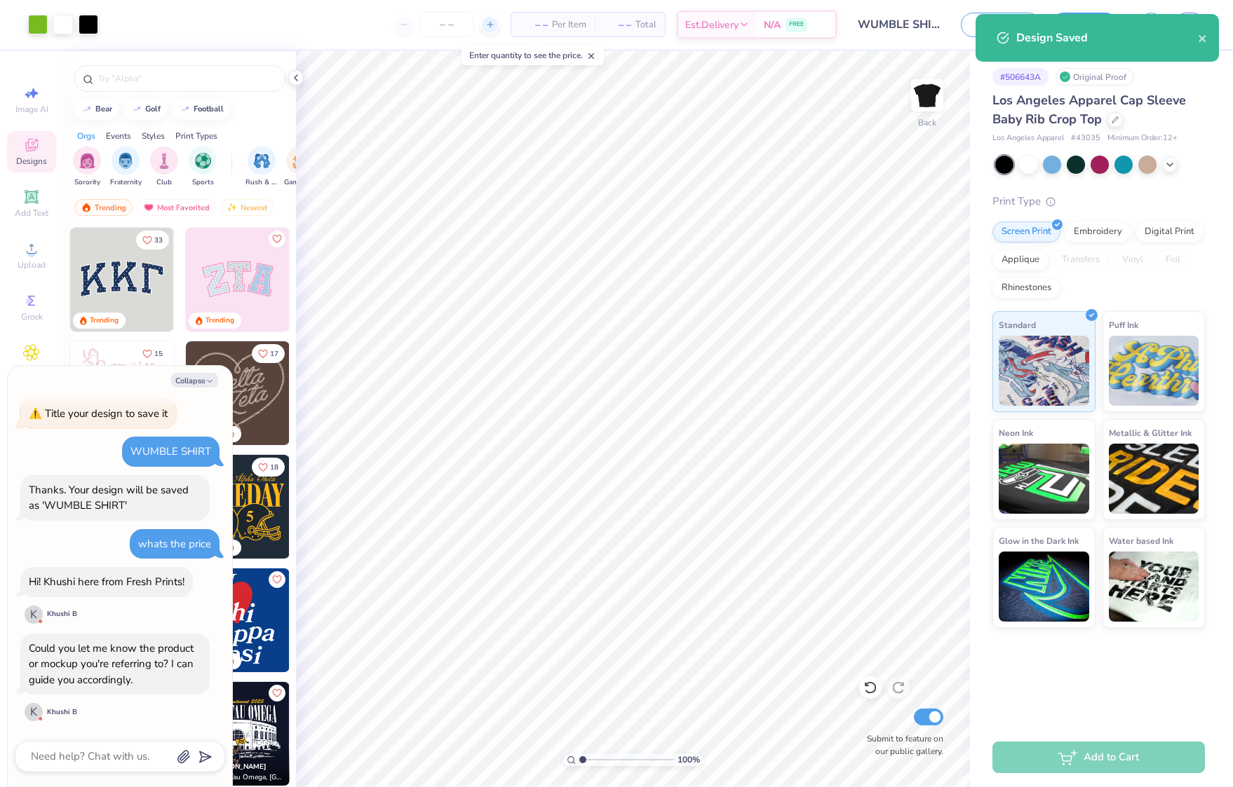
click at [488, 24] on icon at bounding box center [490, 25] width 10 height 10
type input "12"
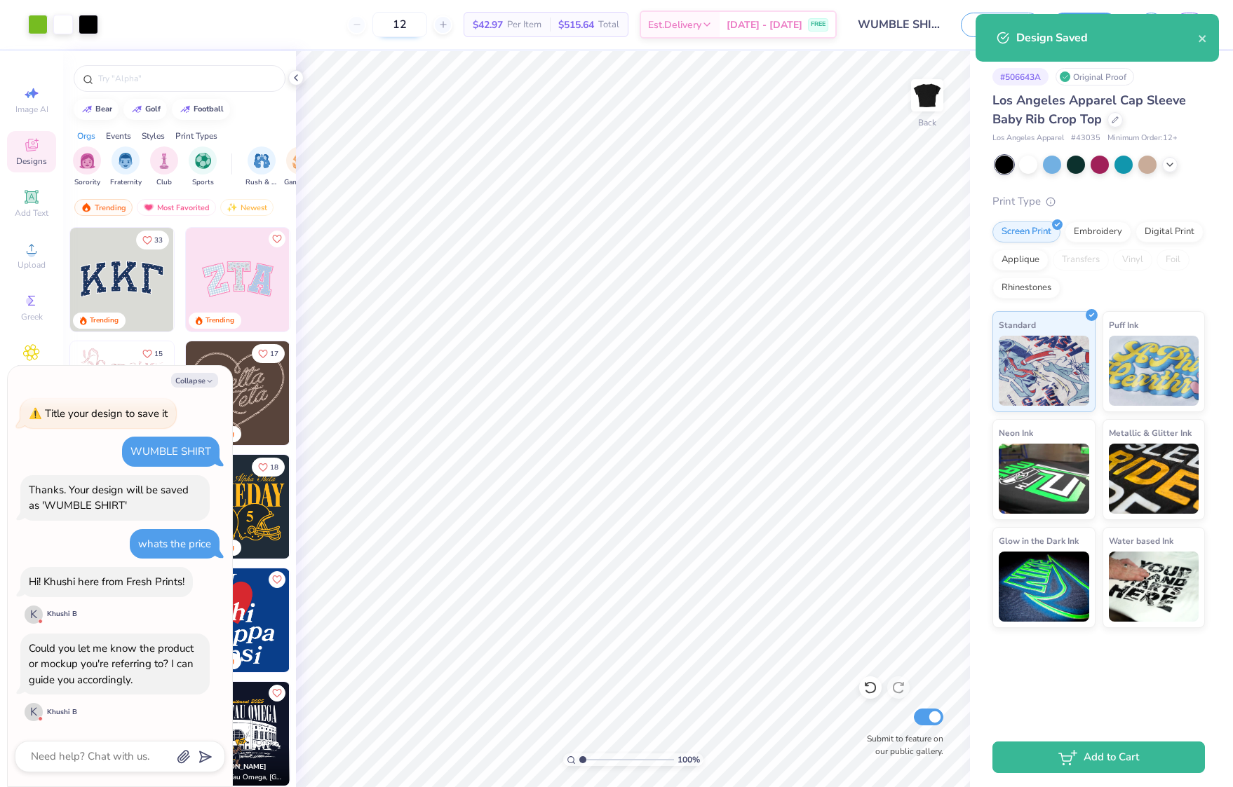
click at [400, 21] on input "12" at bounding box center [399, 24] width 55 height 25
click at [391, 27] on input "12" at bounding box center [399, 24] width 55 height 25
